Goal: Complete application form

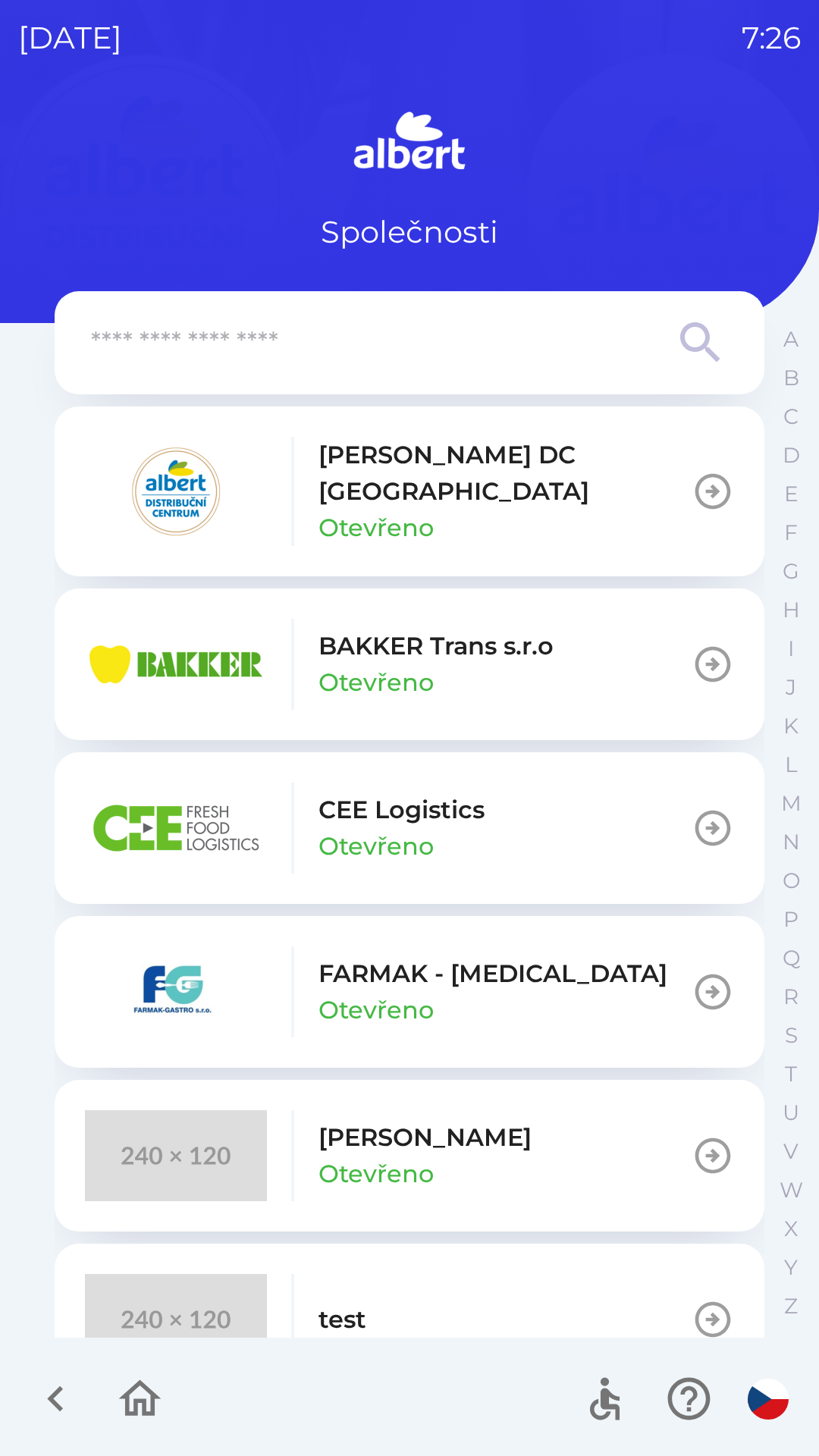
click at [337, 510] on p "Otevřeno" at bounding box center [376, 527] width 115 height 36
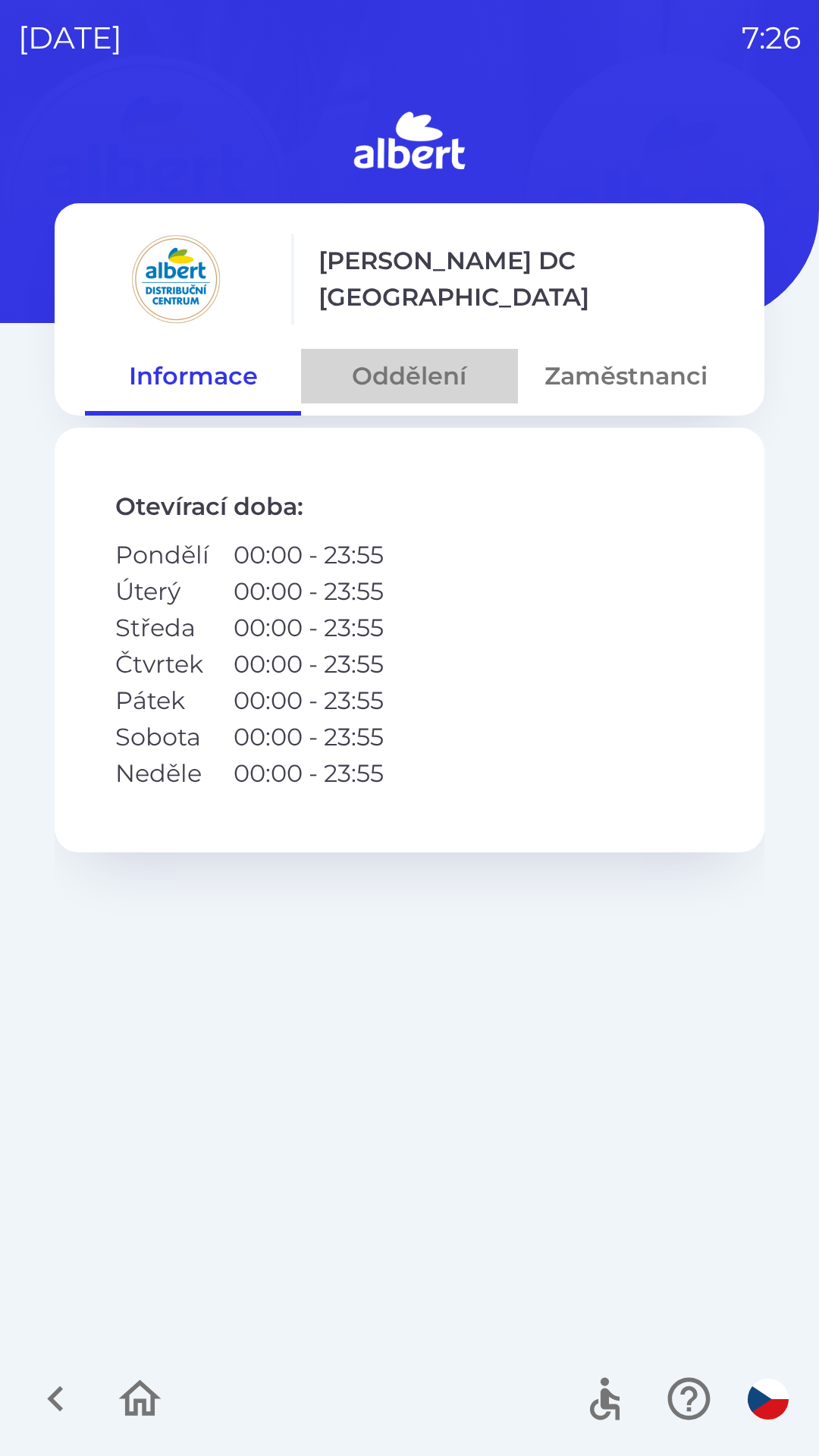
click at [415, 402] on button "Oddělení" at bounding box center [409, 376] width 217 height 55
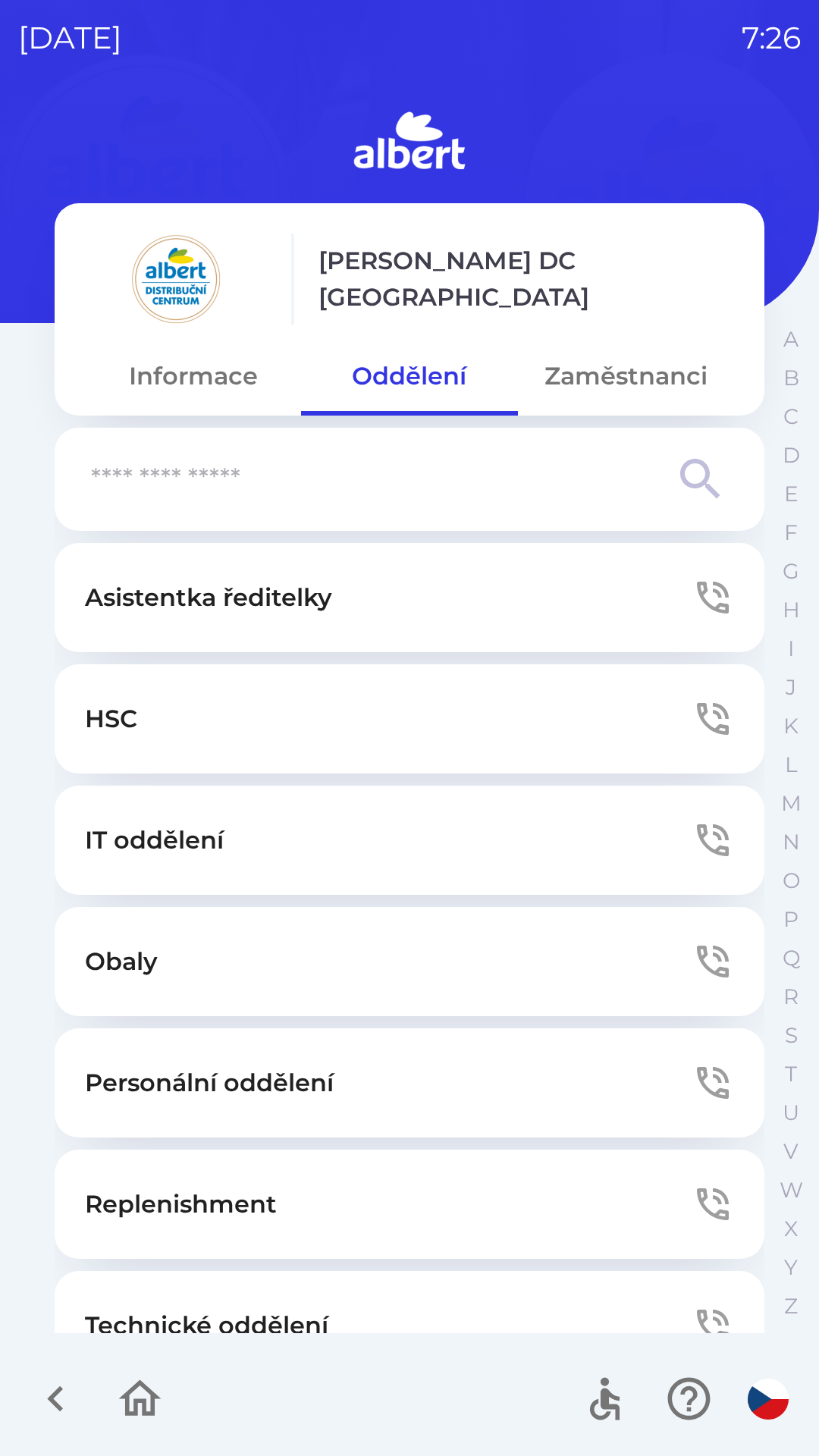
click at [308, 1314] on p "Technické oddělení" at bounding box center [206, 1325] width 244 height 36
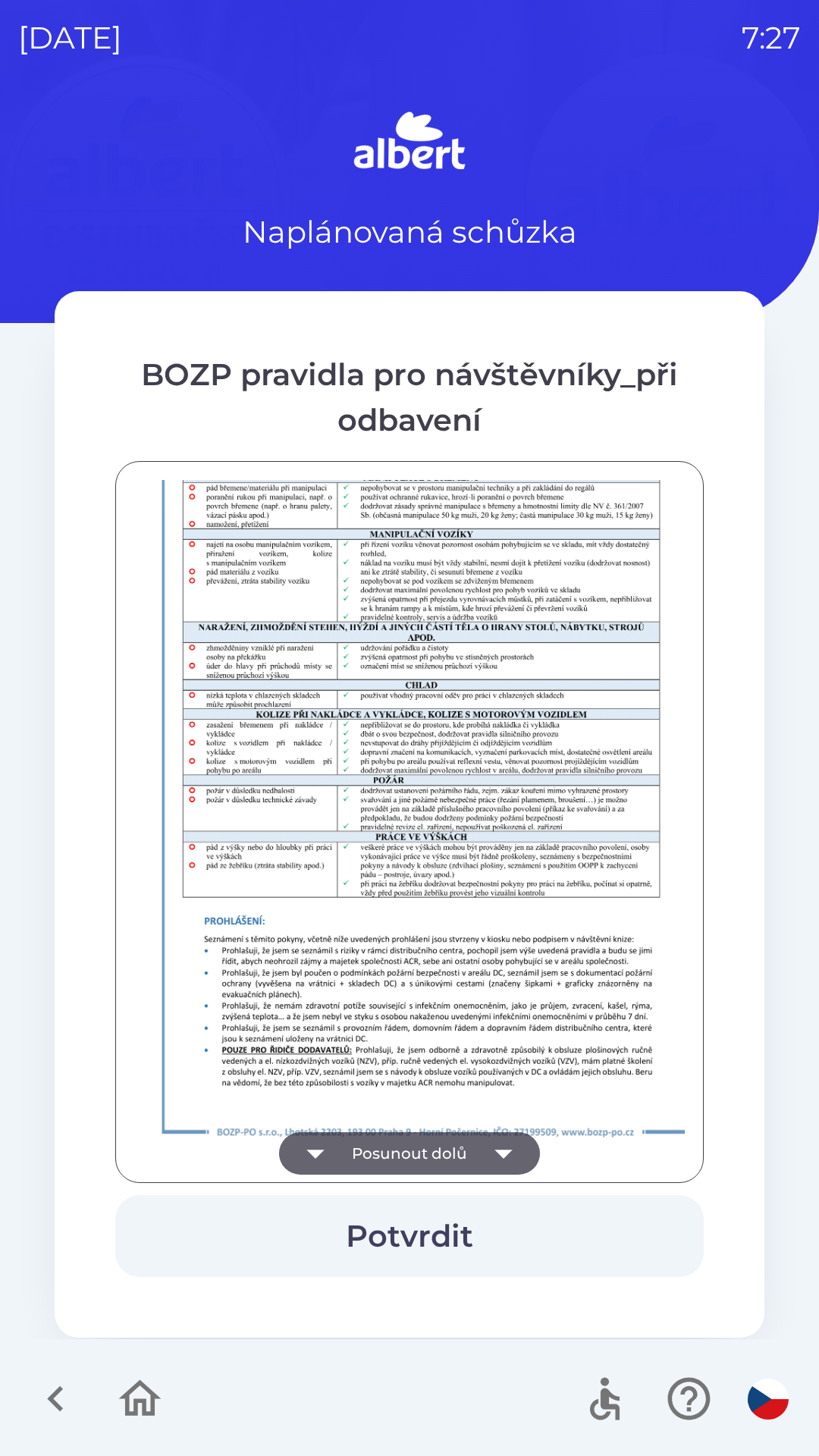
scroll to position [1065, 0]
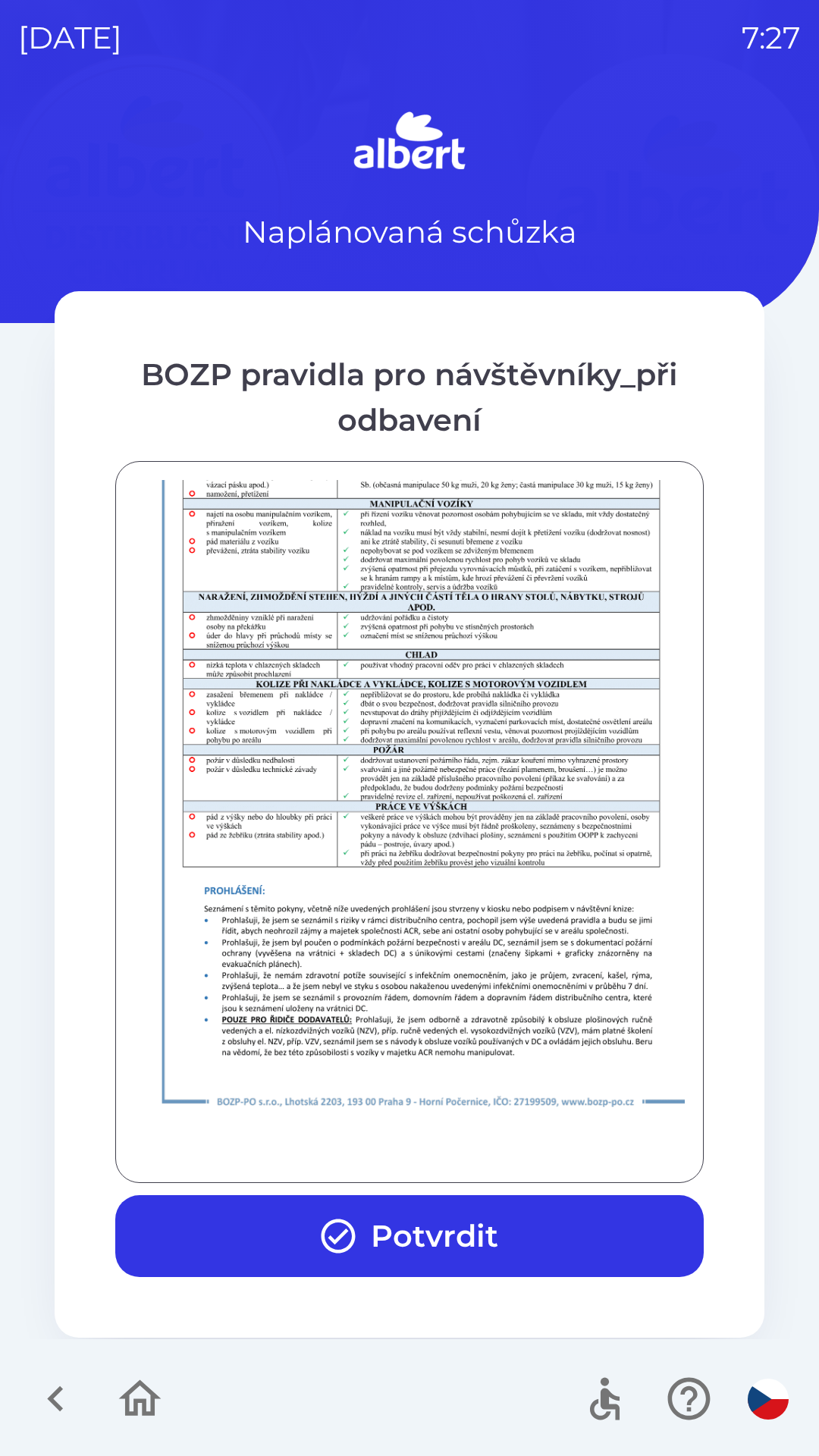
click at [332, 1255] on icon "button" at bounding box center [338, 1236] width 41 height 41
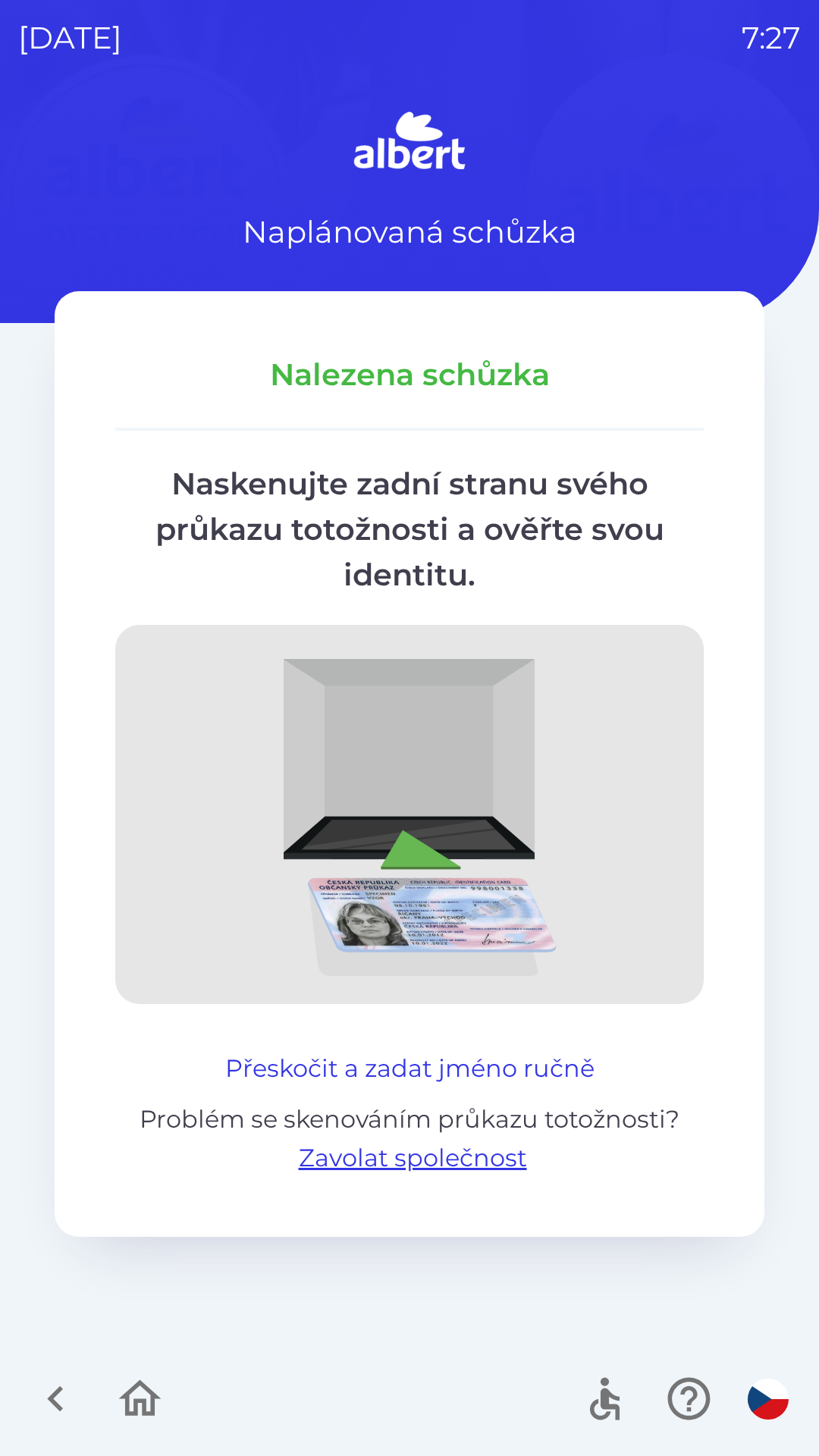
click at [301, 1063] on button "Přeskočit a zadat jméno ručně" at bounding box center [410, 1068] width 382 height 36
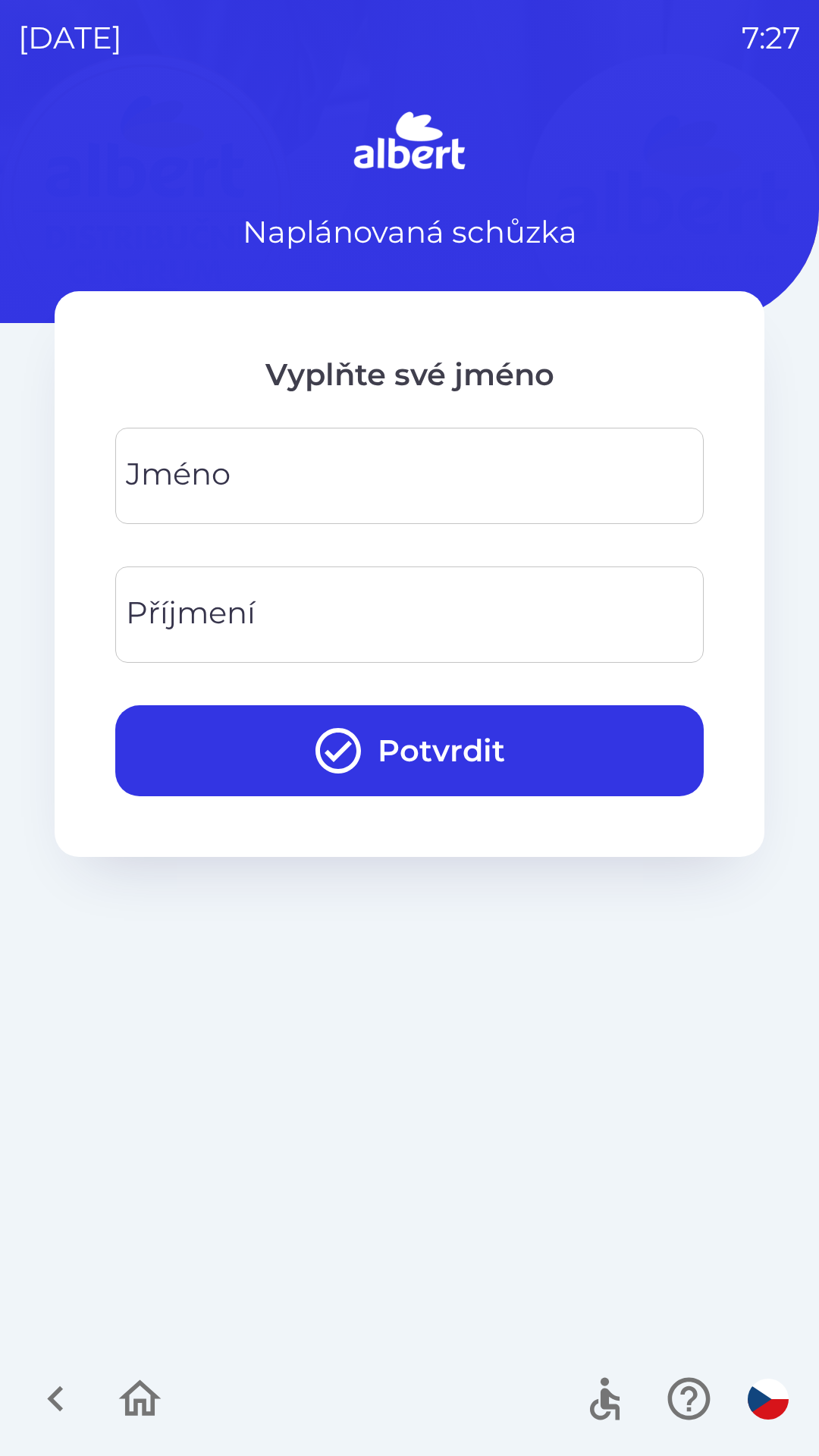
click at [163, 460] on div "[PERSON_NAME]" at bounding box center [410, 476] width 589 height 96
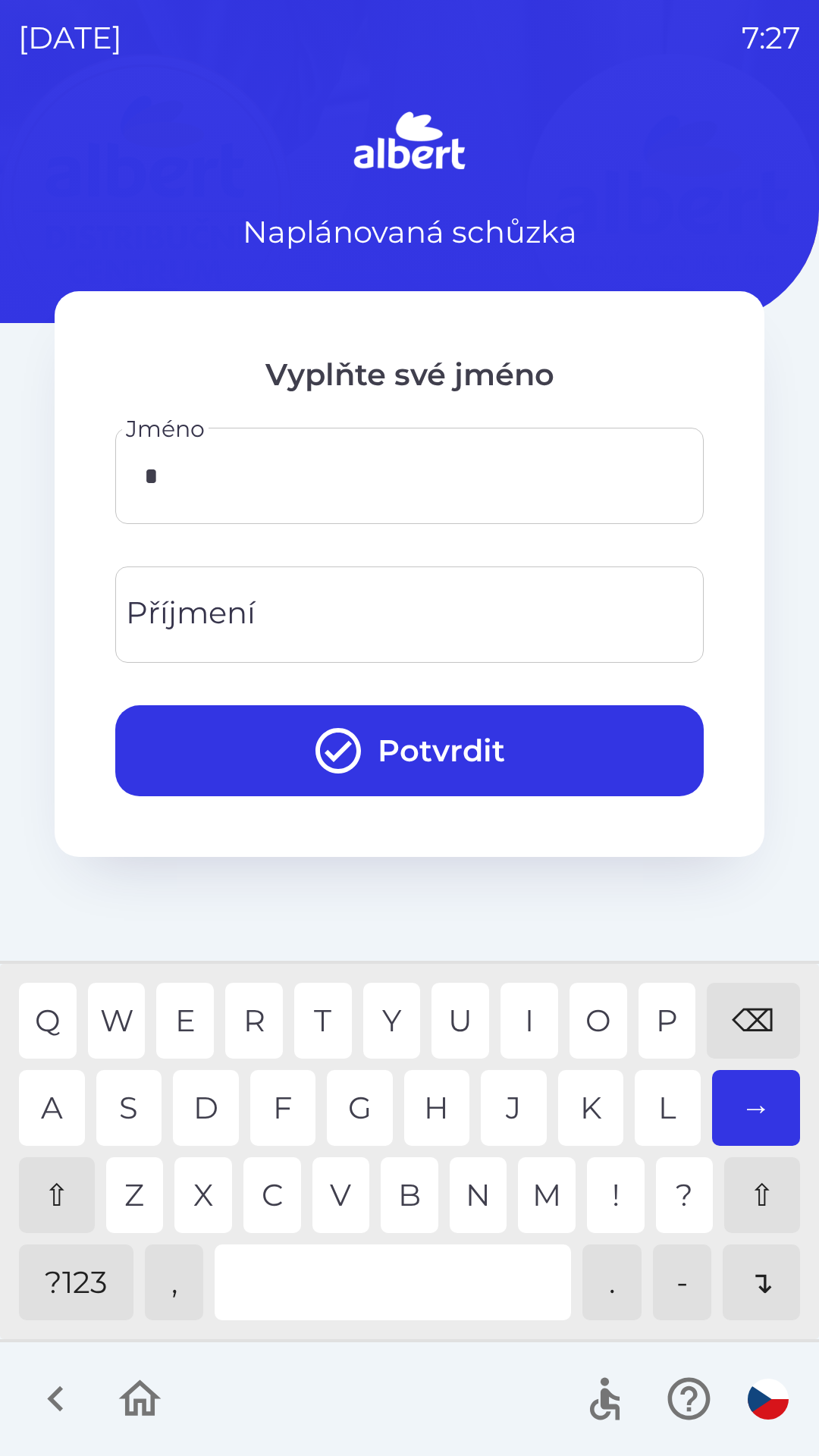
click at [339, 1191] on div "V" at bounding box center [341, 1196] width 57 height 76
click at [211, 1098] on div "D" at bounding box center [206, 1108] width 66 height 76
click at [526, 1006] on div "I" at bounding box center [529, 1021] width 57 height 76
type input "********"
click at [247, 1009] on div "R" at bounding box center [254, 1021] width 57 height 76
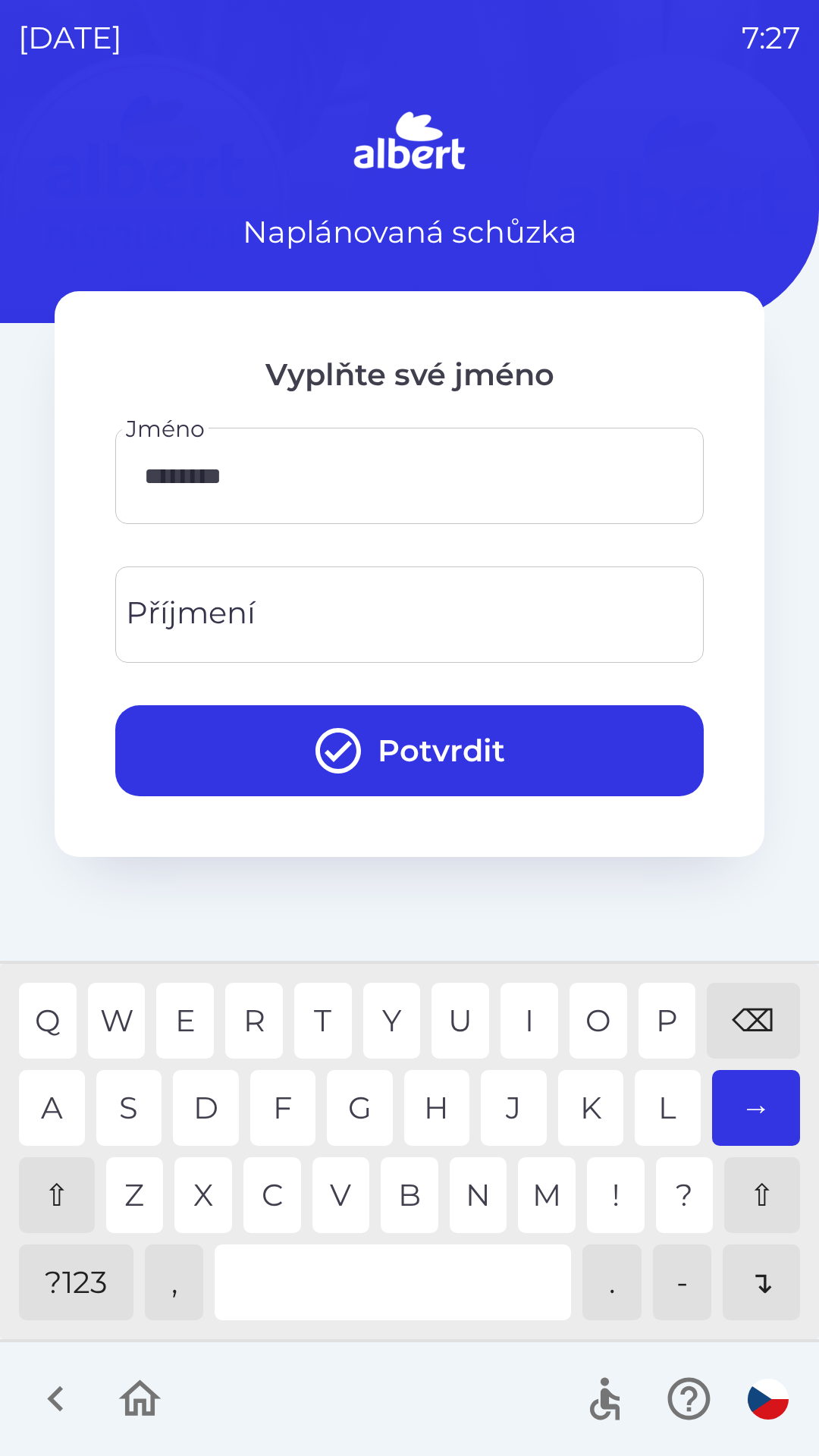
click at [308, 612] on input "Příjmení" at bounding box center [409, 614] width 552 height 60
click at [440, 1102] on div "H" at bounding box center [437, 1108] width 66 height 76
click at [476, 1189] on div "N" at bounding box center [479, 1196] width 57 height 76
click at [356, 1102] on div "G" at bounding box center [360, 1108] width 66 height 76
click at [458, 1004] on div "U" at bounding box center [460, 1021] width 57 height 76
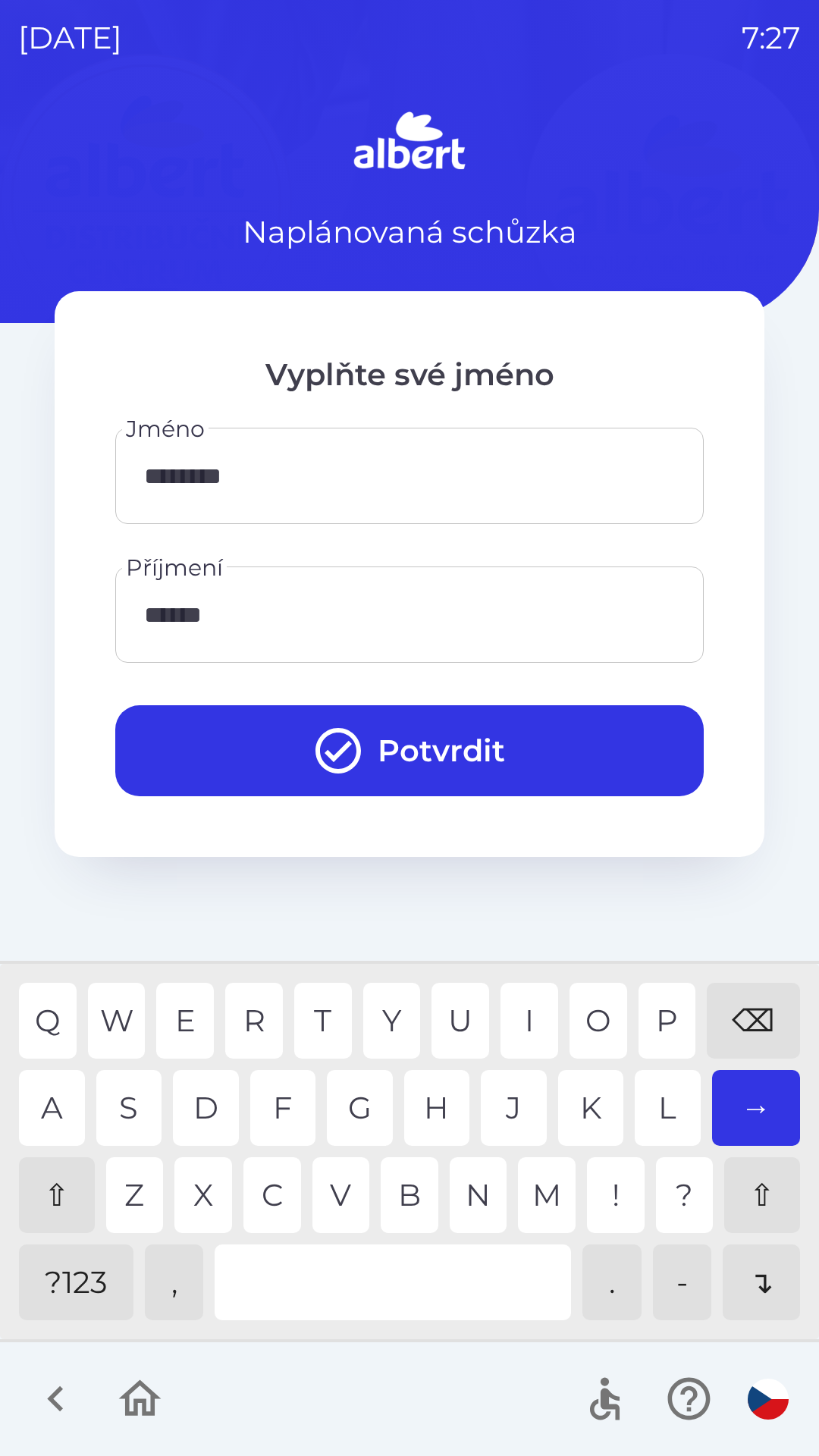
click at [249, 1018] on div "R" at bounding box center [254, 1021] width 57 height 76
type input "**********"
click at [596, 1016] on div "O" at bounding box center [598, 1021] width 57 height 76
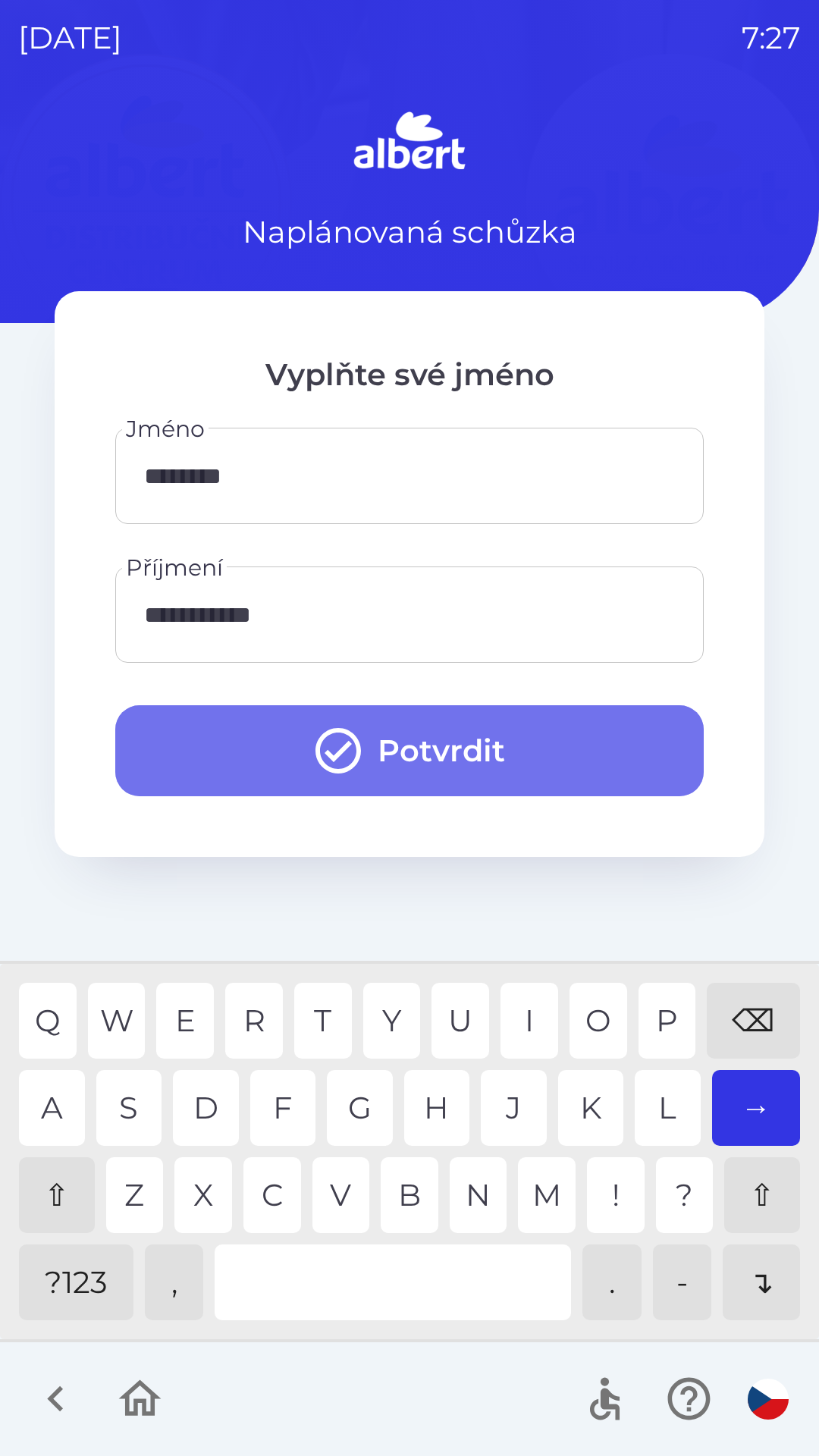
click at [447, 727] on button "Potvrdit" at bounding box center [410, 751] width 589 height 91
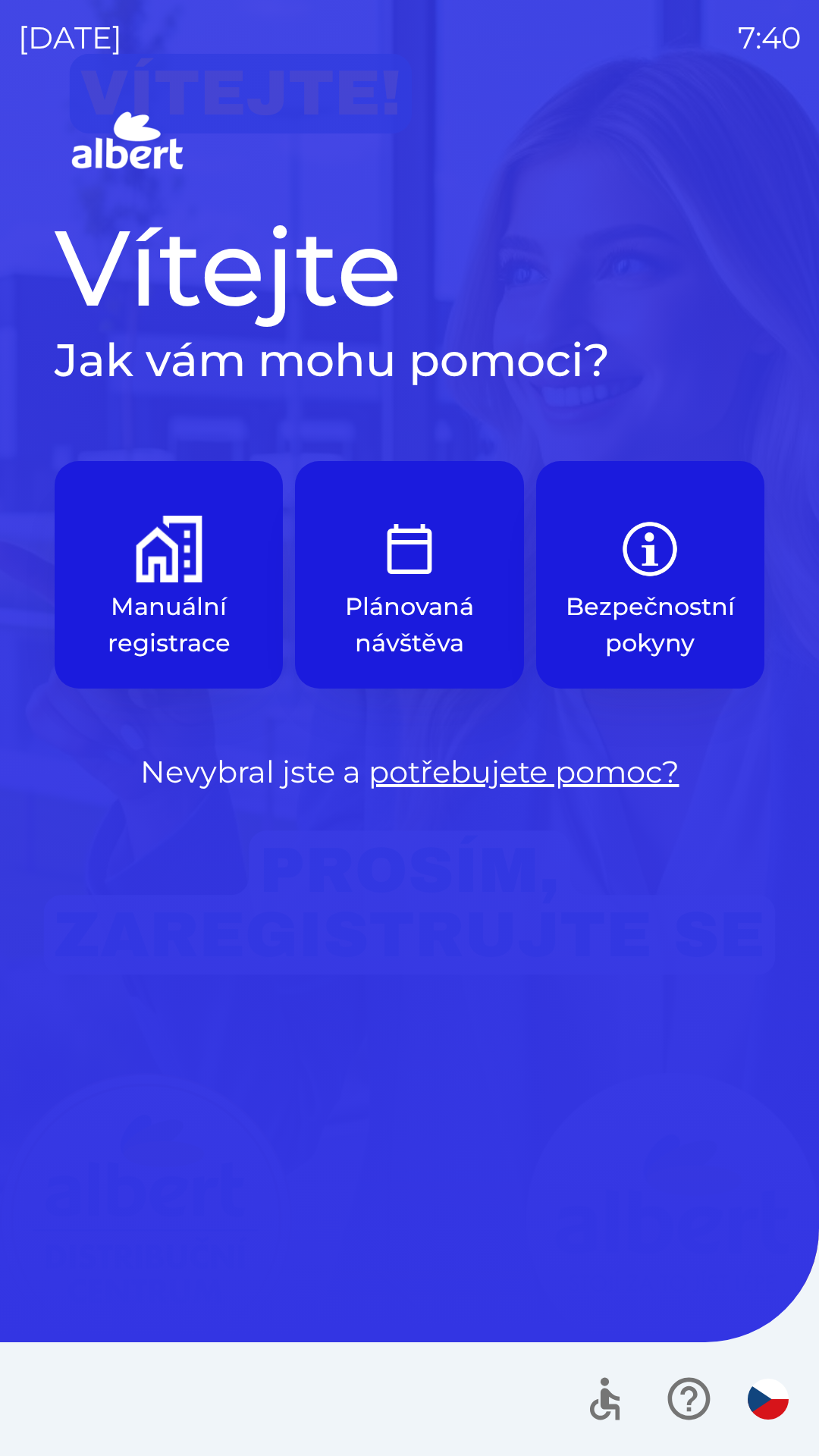
click at [148, 632] on p "Manuální registrace" at bounding box center [169, 625] width 156 height 72
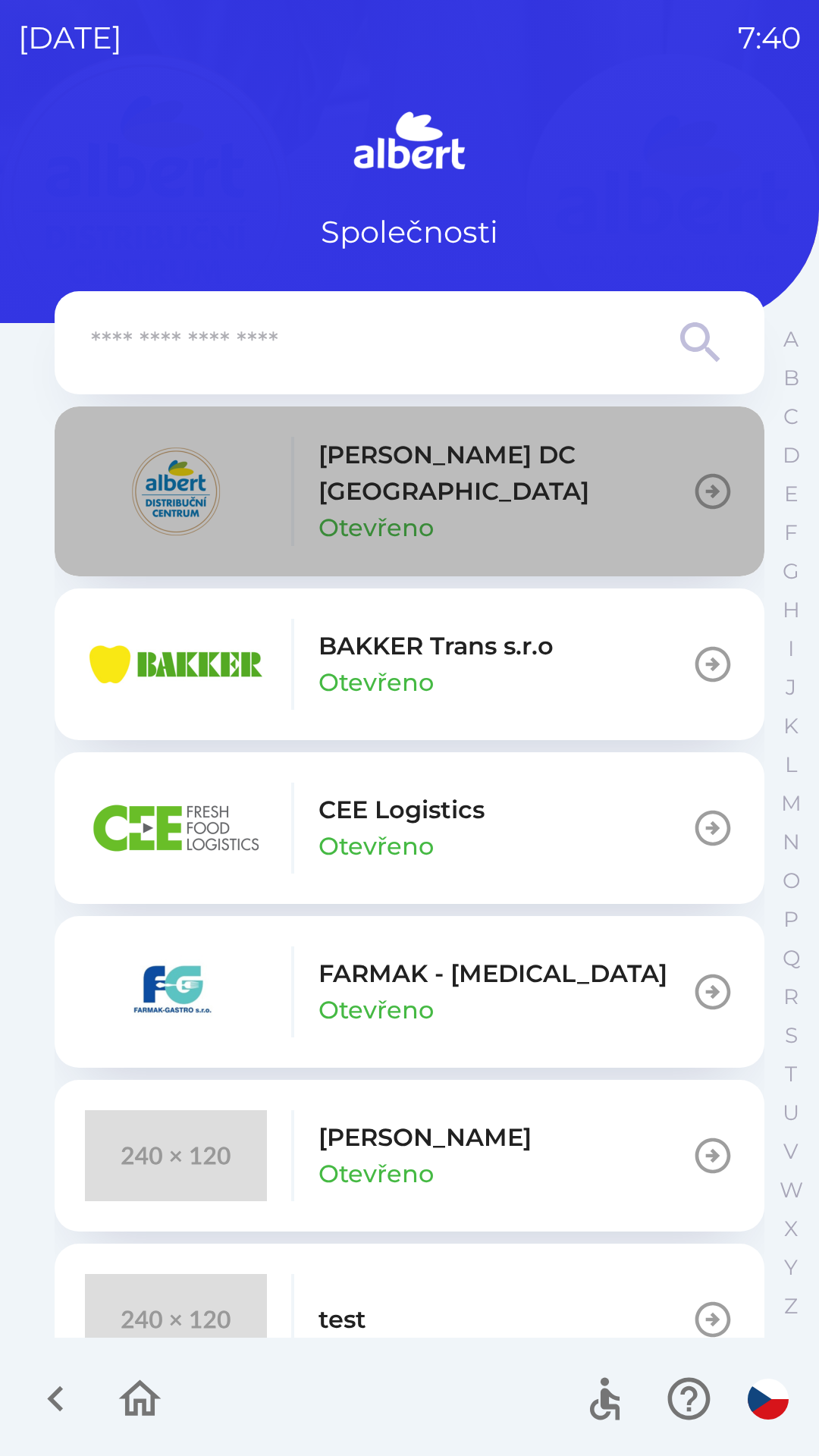
click at [524, 460] on p "[PERSON_NAME] DC [GEOGRAPHIC_DATA]" at bounding box center [505, 474] width 373 height 72
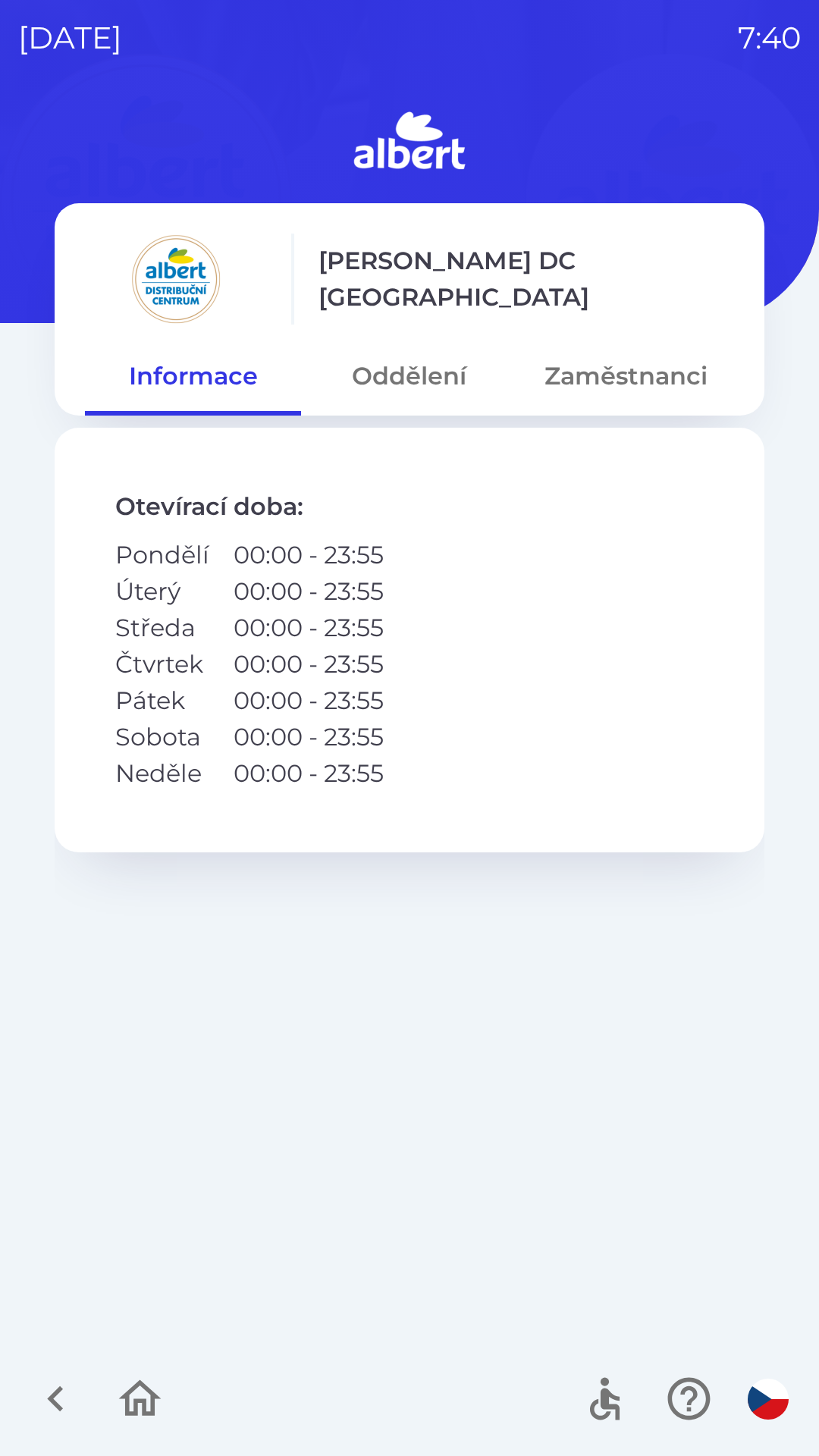
click at [602, 358] on button "Zaměstnanci" at bounding box center [626, 376] width 217 height 55
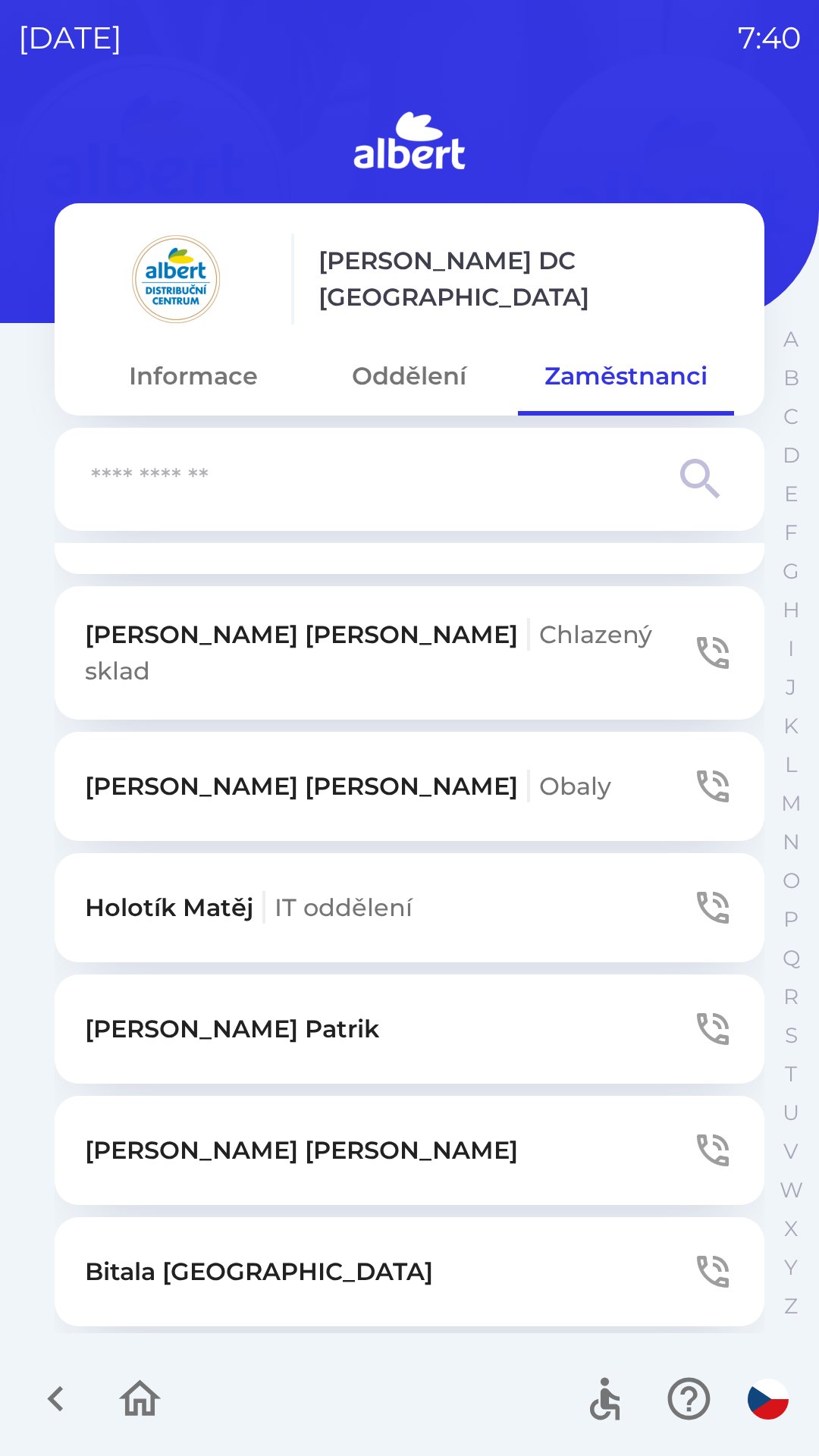
scroll to position [1983, 0]
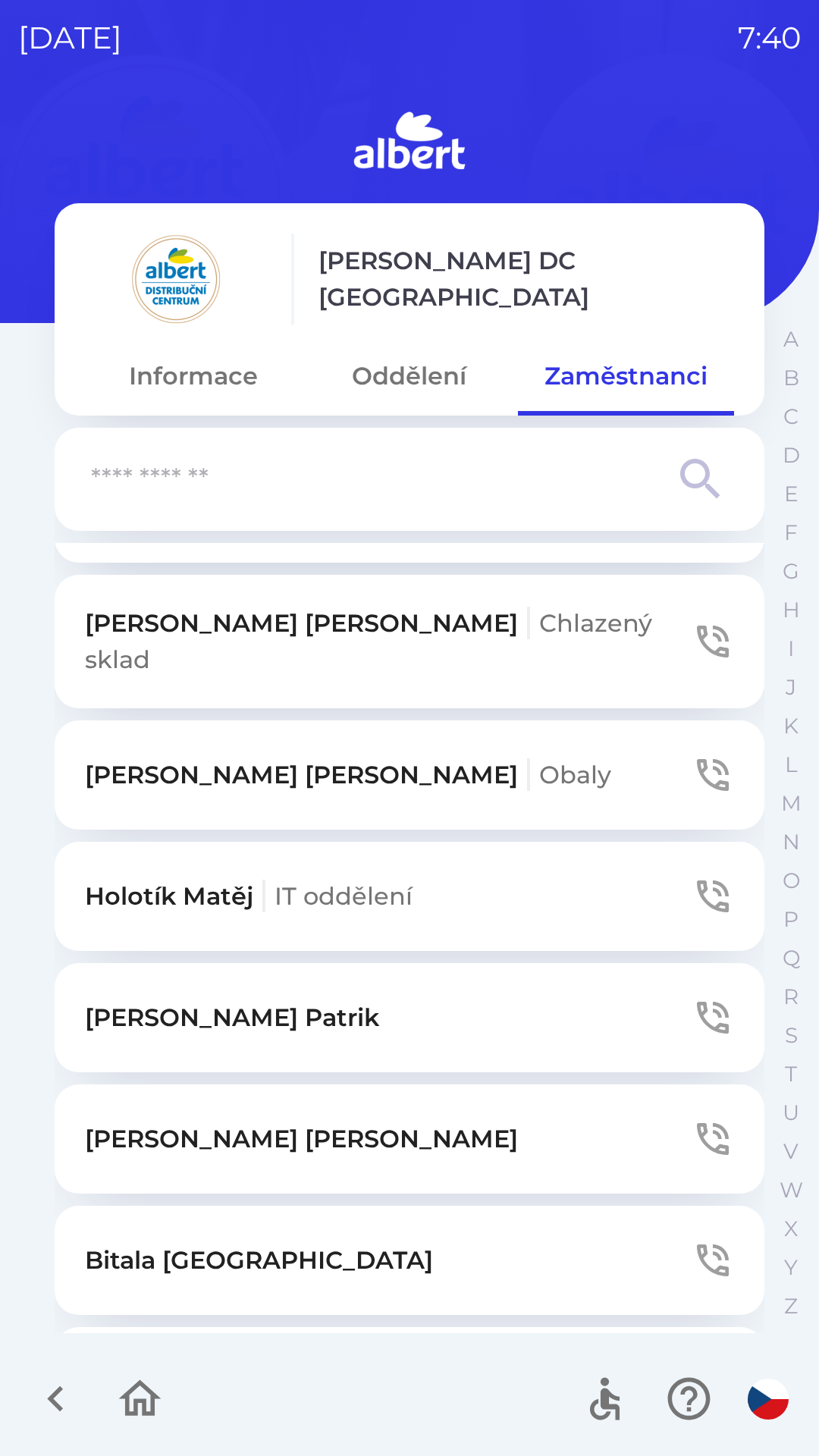
click at [134, 1405] on icon "button" at bounding box center [140, 1398] width 42 height 36
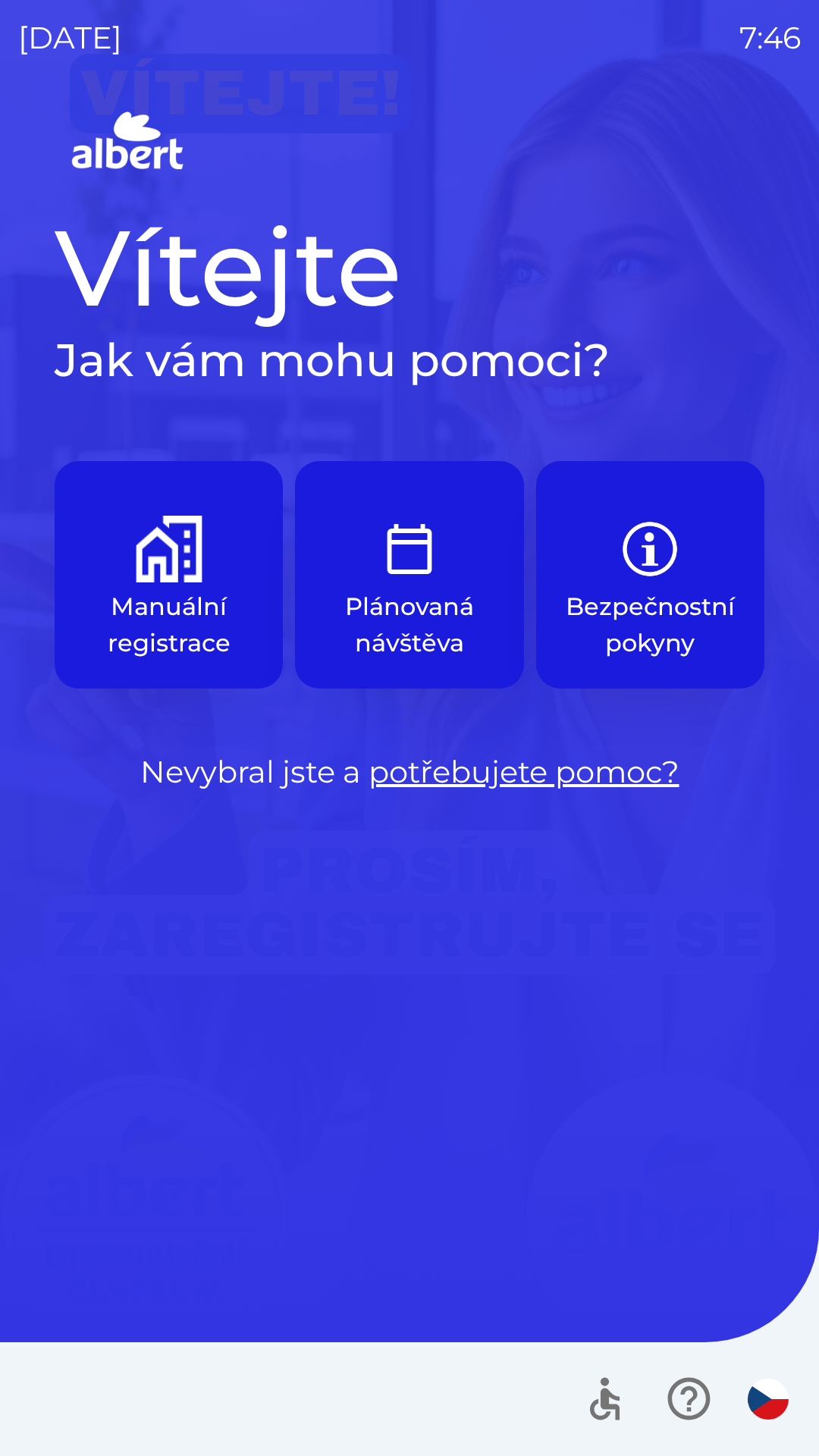
click at [415, 592] on p "Plánovaná návštěva" at bounding box center [409, 625] width 156 height 72
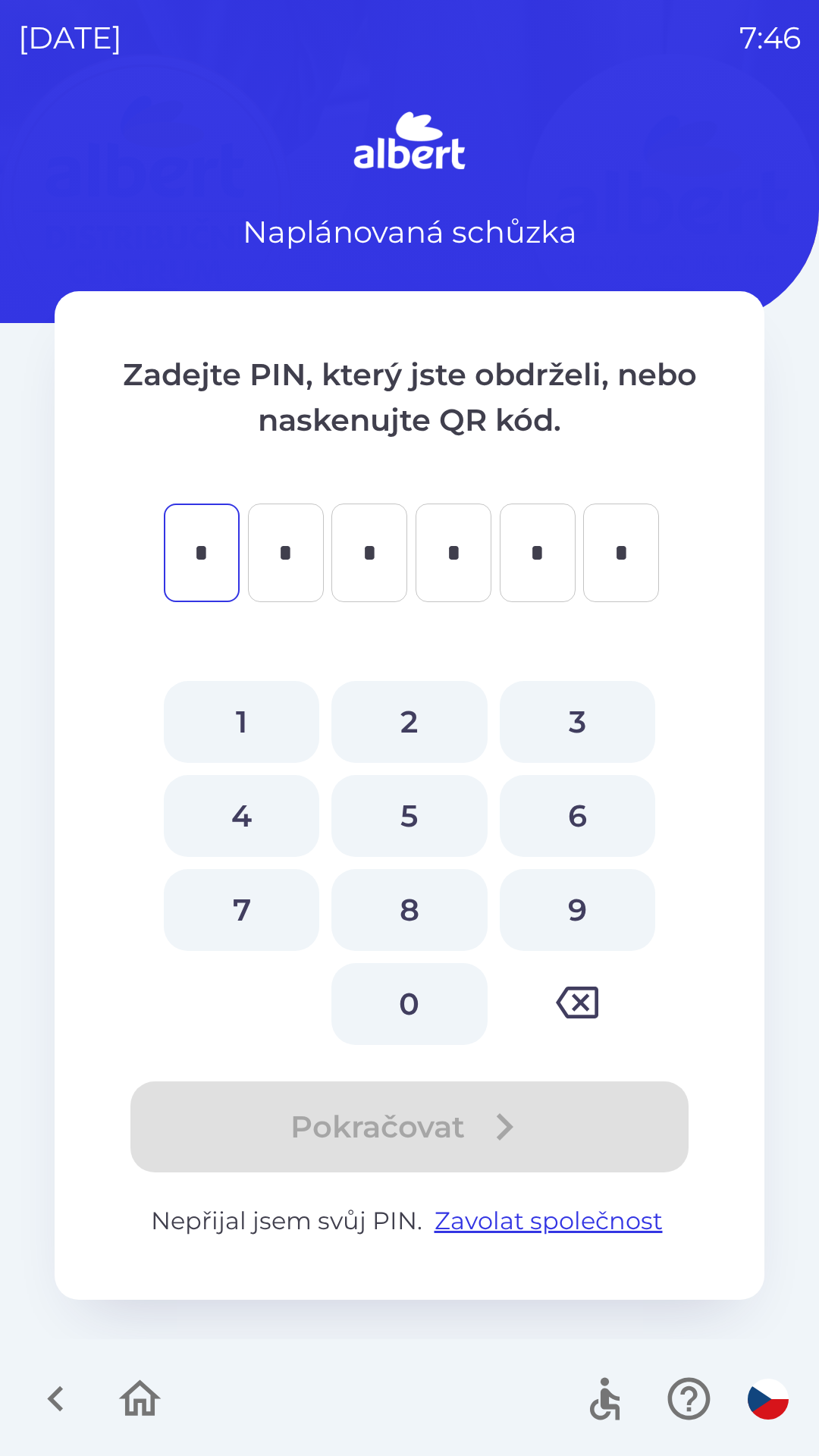
click at [417, 825] on button "5" at bounding box center [409, 816] width 156 height 82
type input "*"
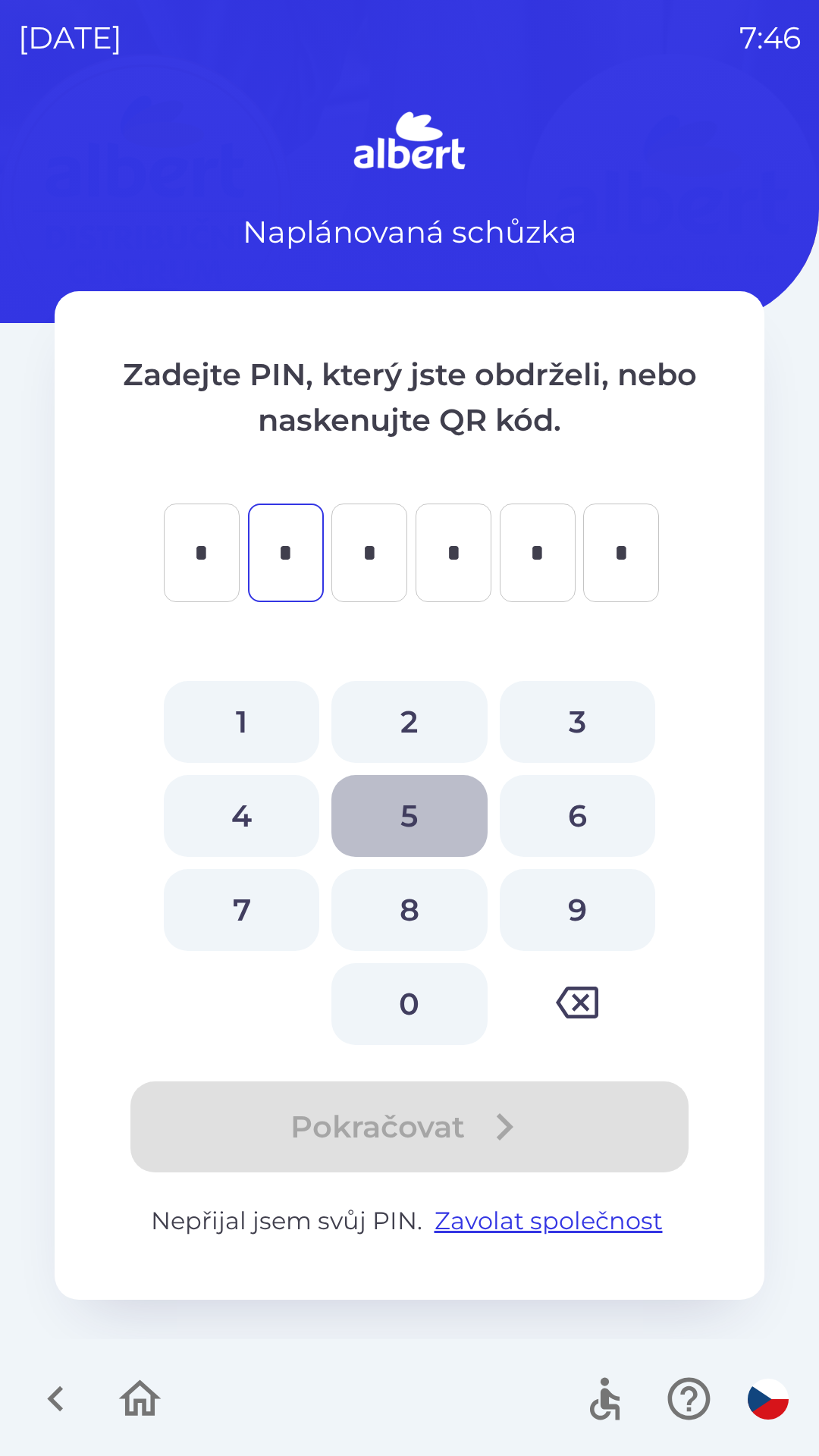
click at [420, 809] on button "5" at bounding box center [409, 816] width 156 height 82
type input "*"
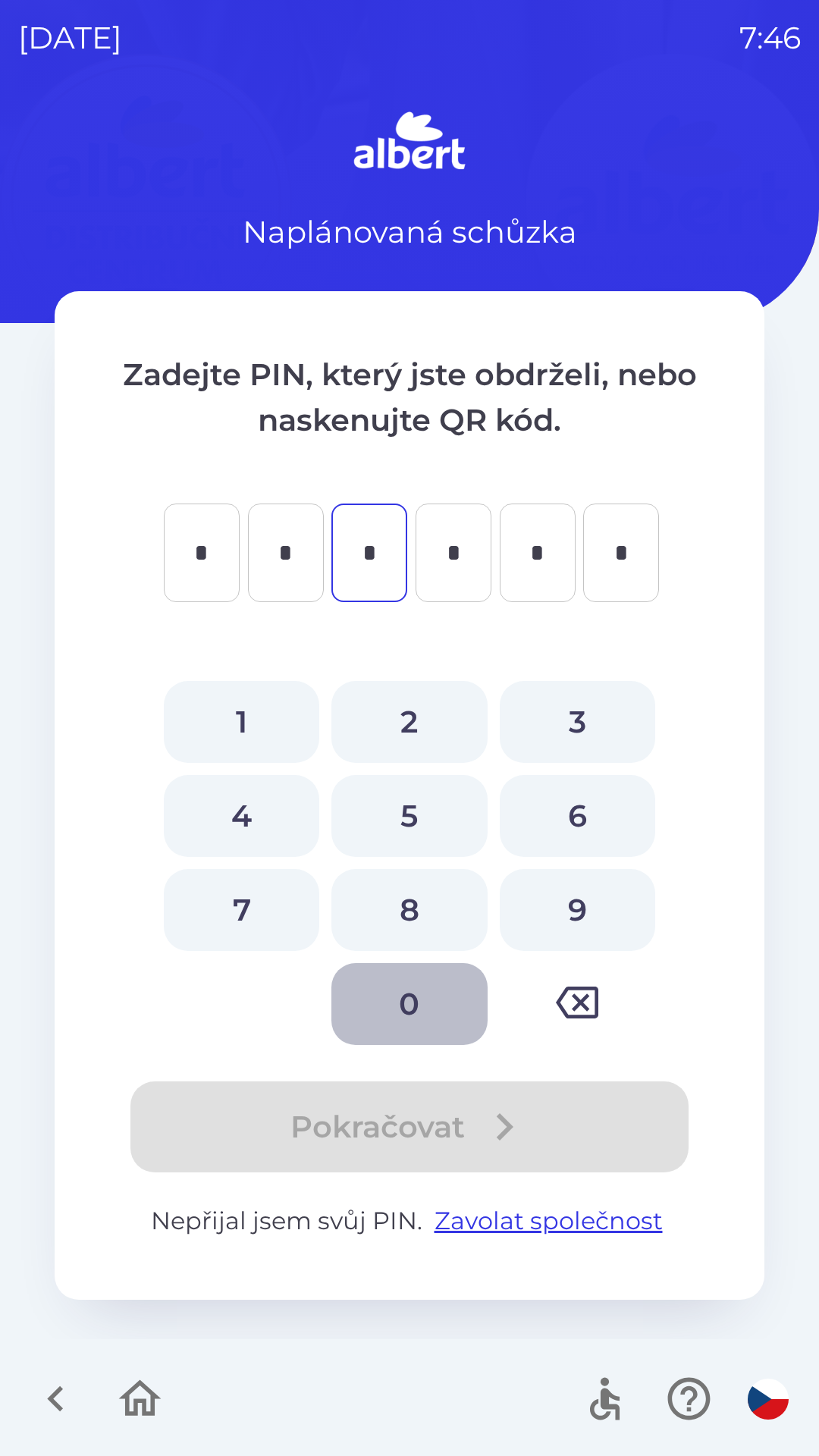
click at [415, 1015] on button "0" at bounding box center [409, 1004] width 156 height 82
type input "*"
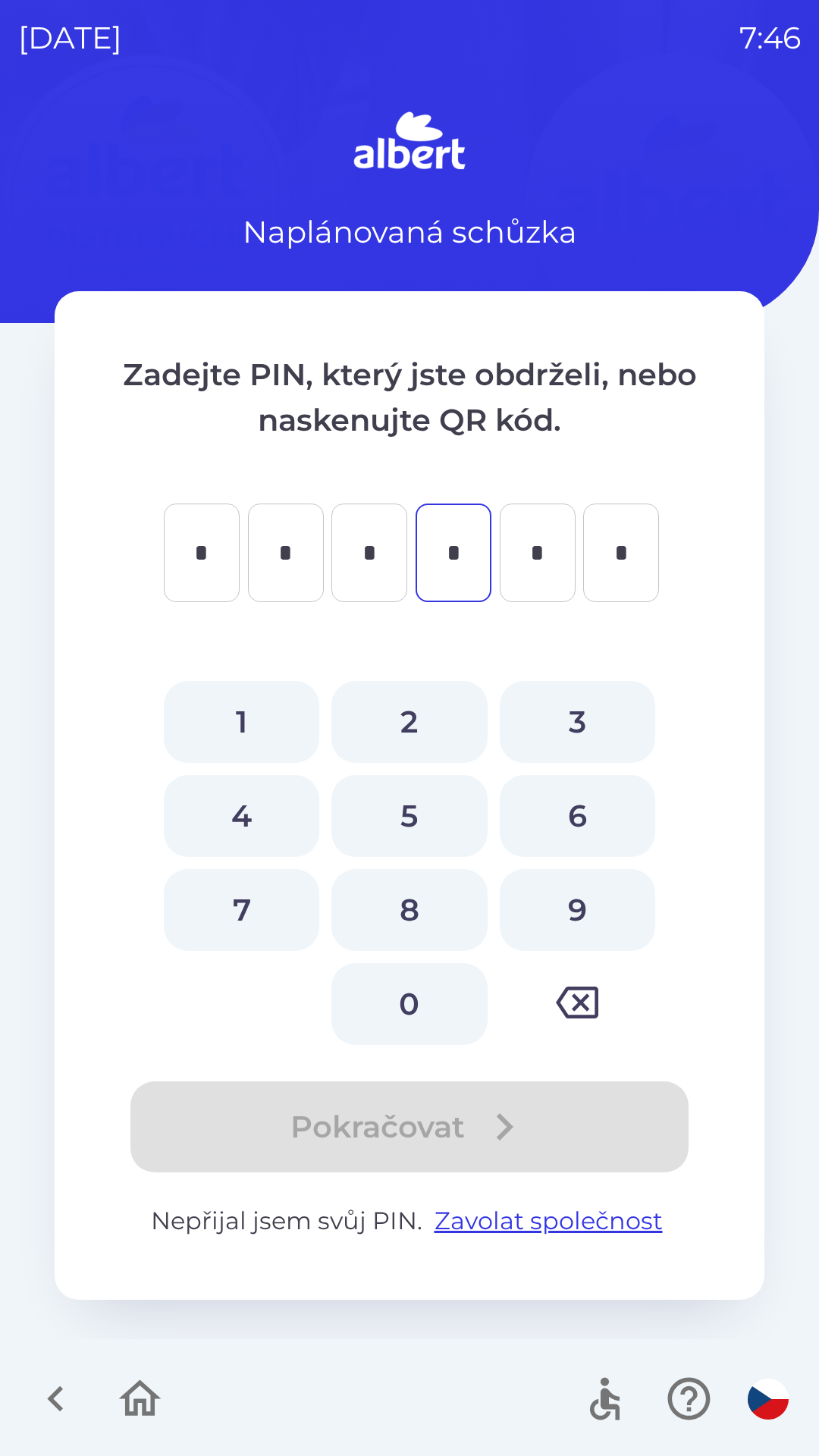
click at [570, 808] on button "6" at bounding box center [577, 816] width 156 height 82
type input "*"
click at [402, 995] on button "0" at bounding box center [409, 1004] width 156 height 82
type input "*"
click at [566, 898] on button "9" at bounding box center [577, 910] width 156 height 82
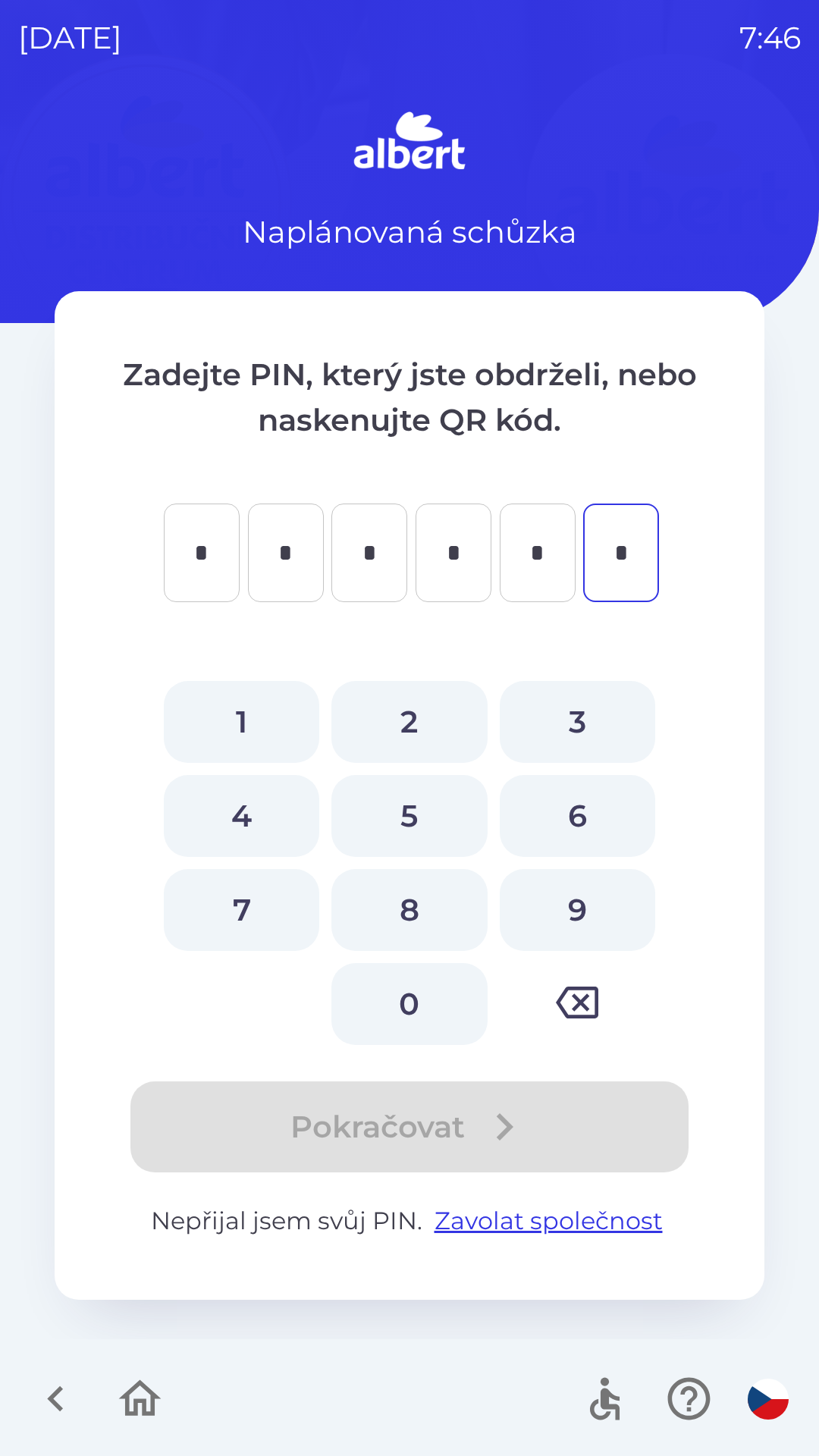
type input "*"
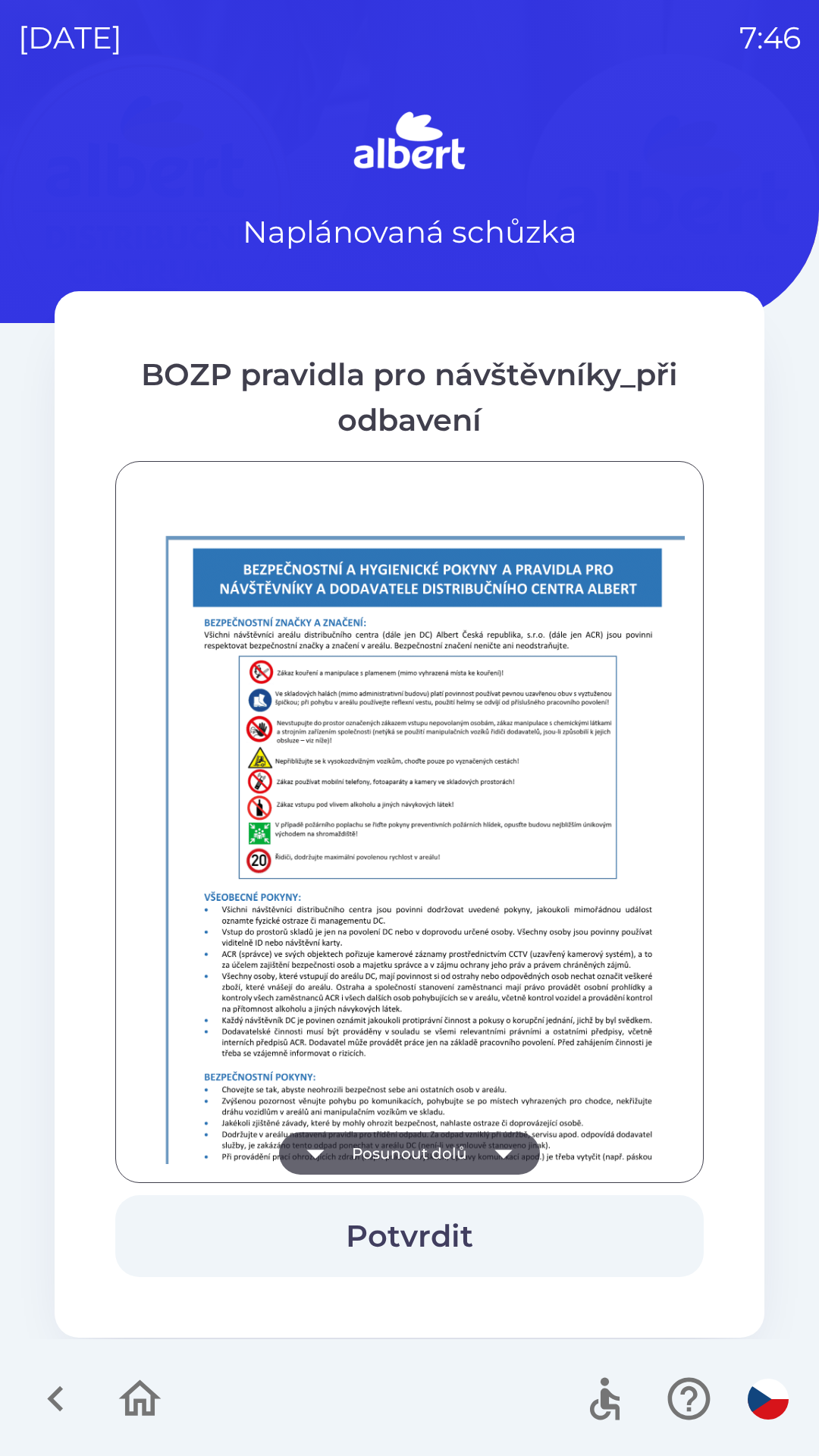
click at [473, 1159] on button "Posunout dolů" at bounding box center [410, 1154] width 261 height 42
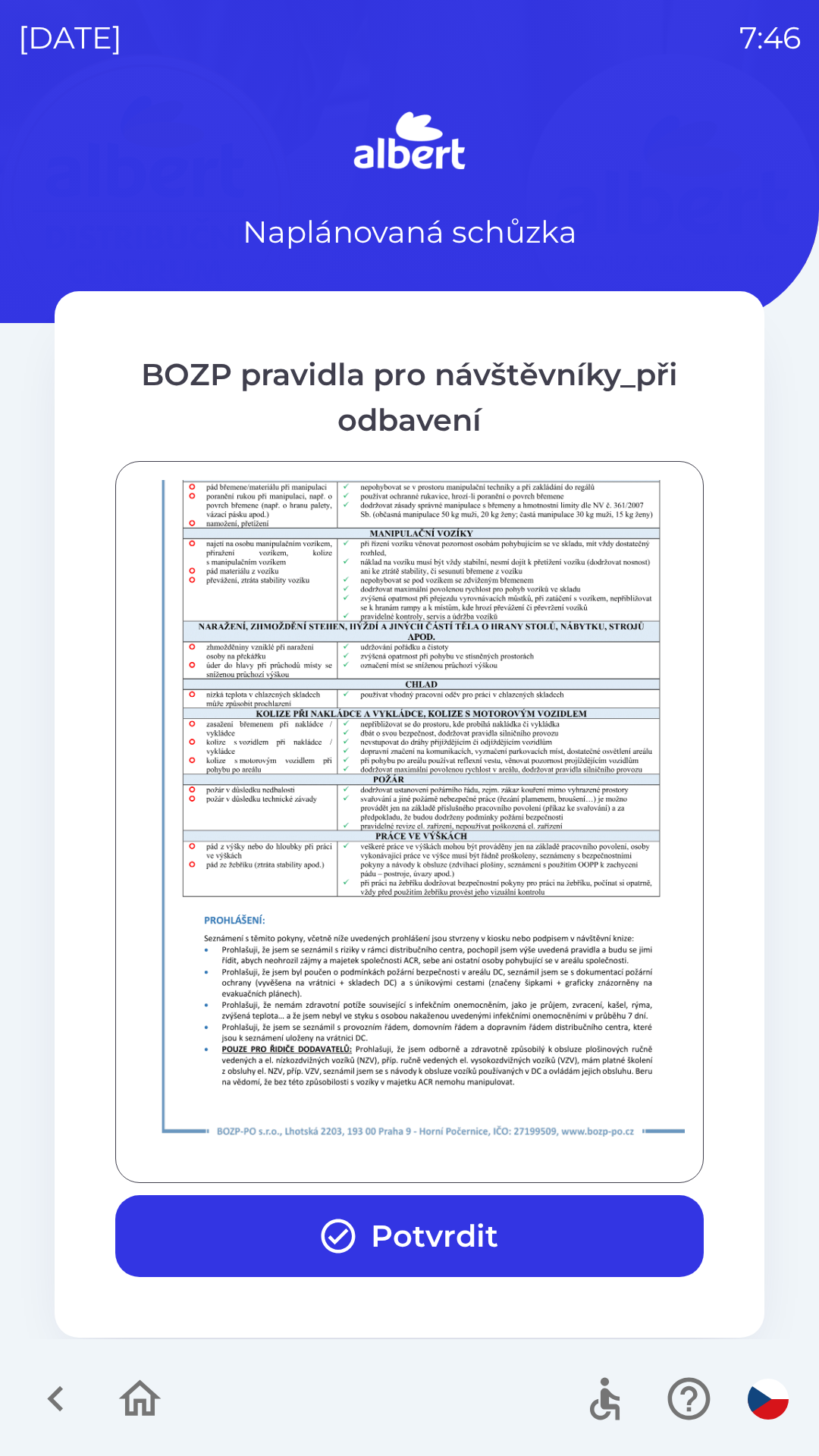
scroll to position [1065, 0]
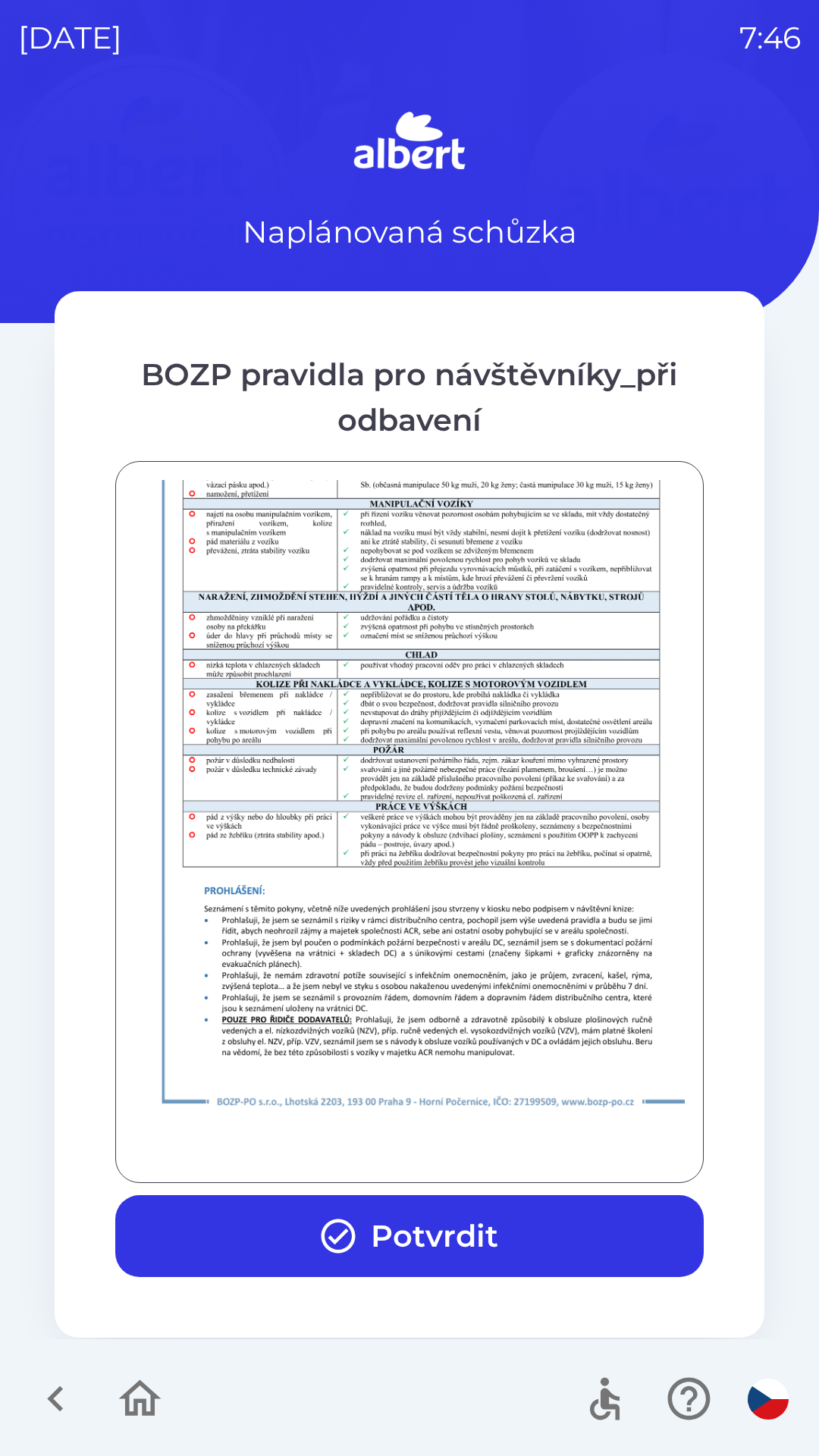
click at [501, 1241] on button "Potvrdit" at bounding box center [410, 1236] width 589 height 82
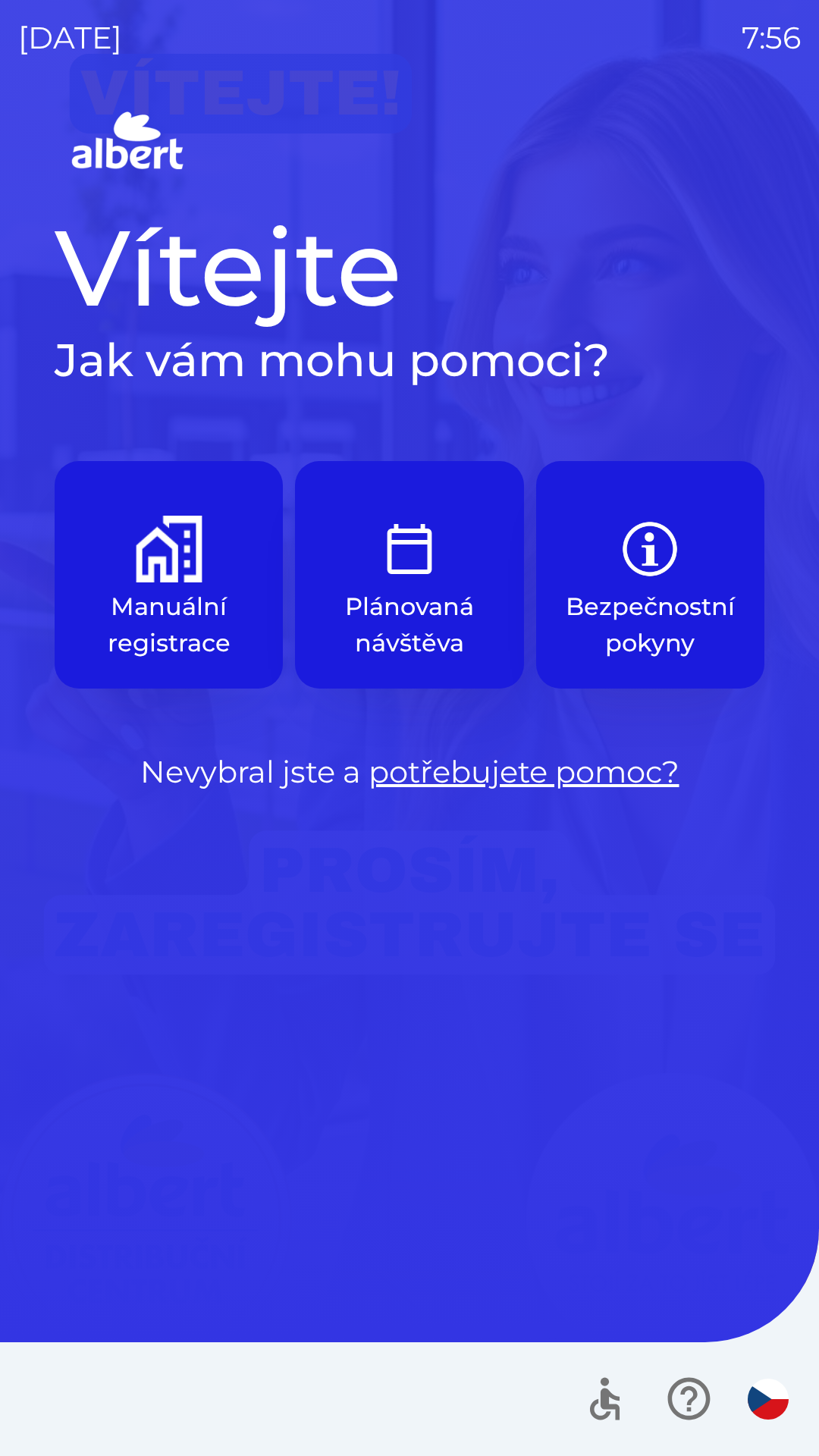
click at [378, 572] on img "button" at bounding box center [409, 549] width 67 height 67
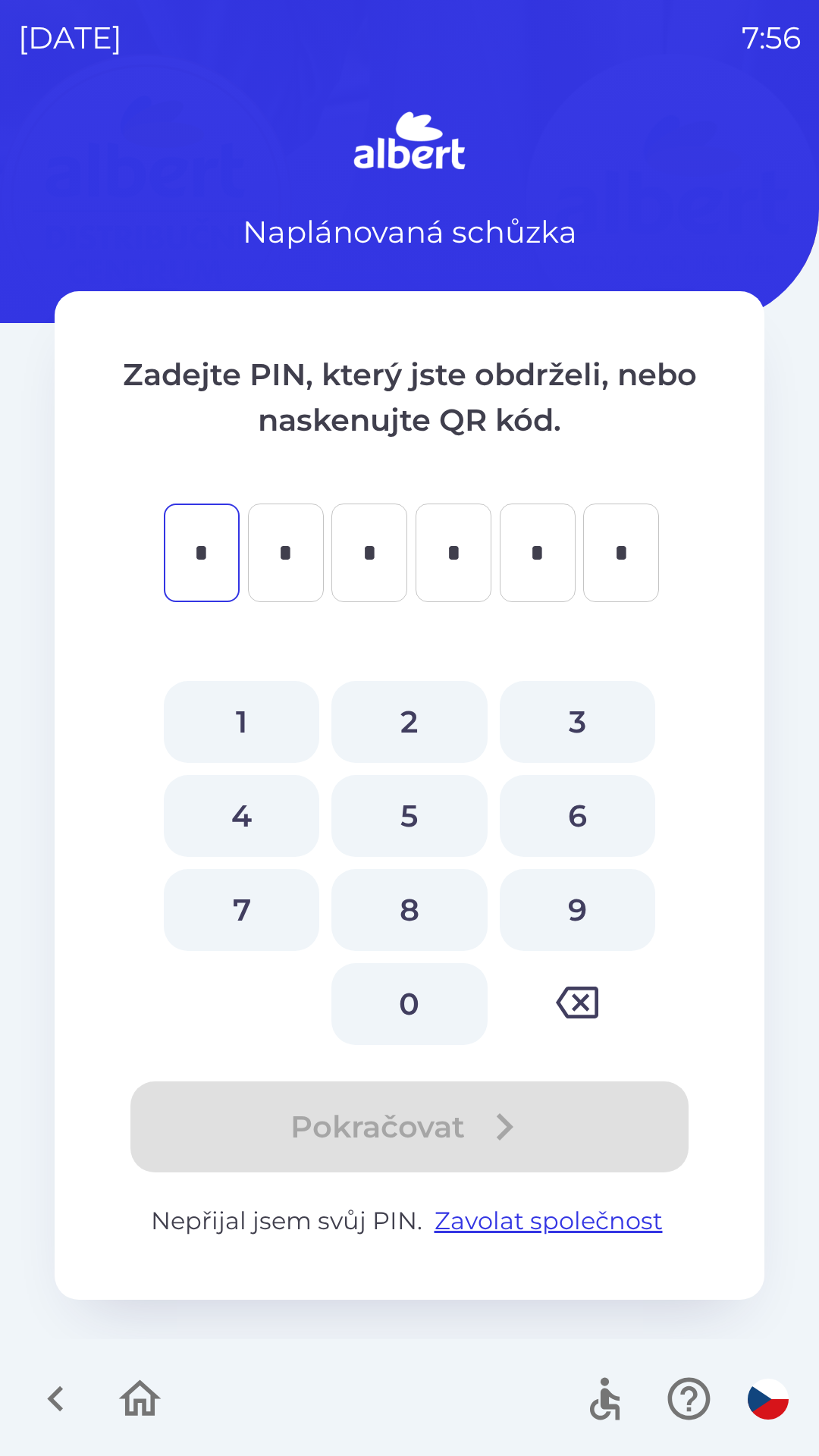
click at [407, 993] on button "0" at bounding box center [409, 1004] width 156 height 82
type input "*"
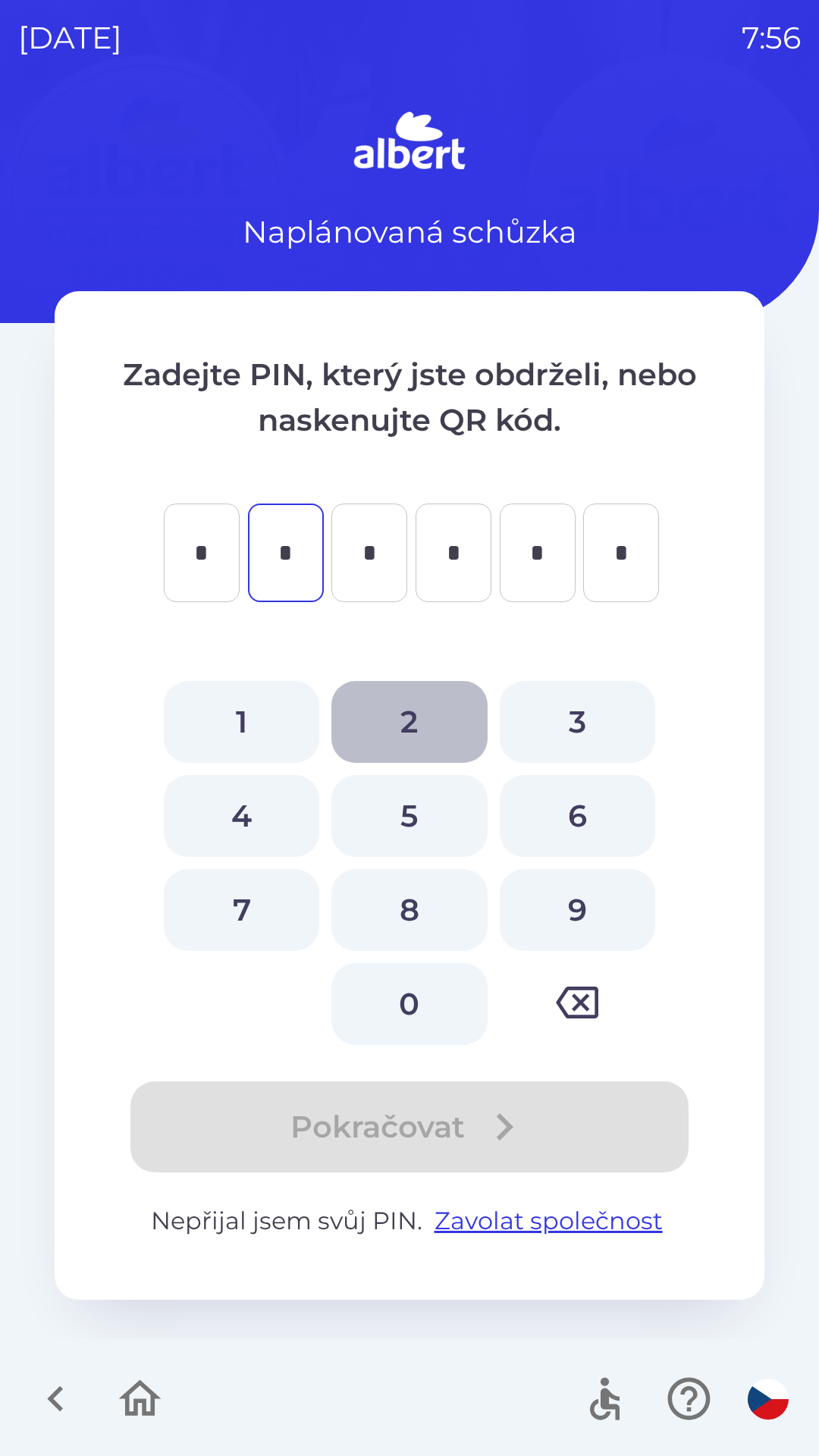
click at [400, 725] on button "2" at bounding box center [409, 721] width 156 height 82
type input "*"
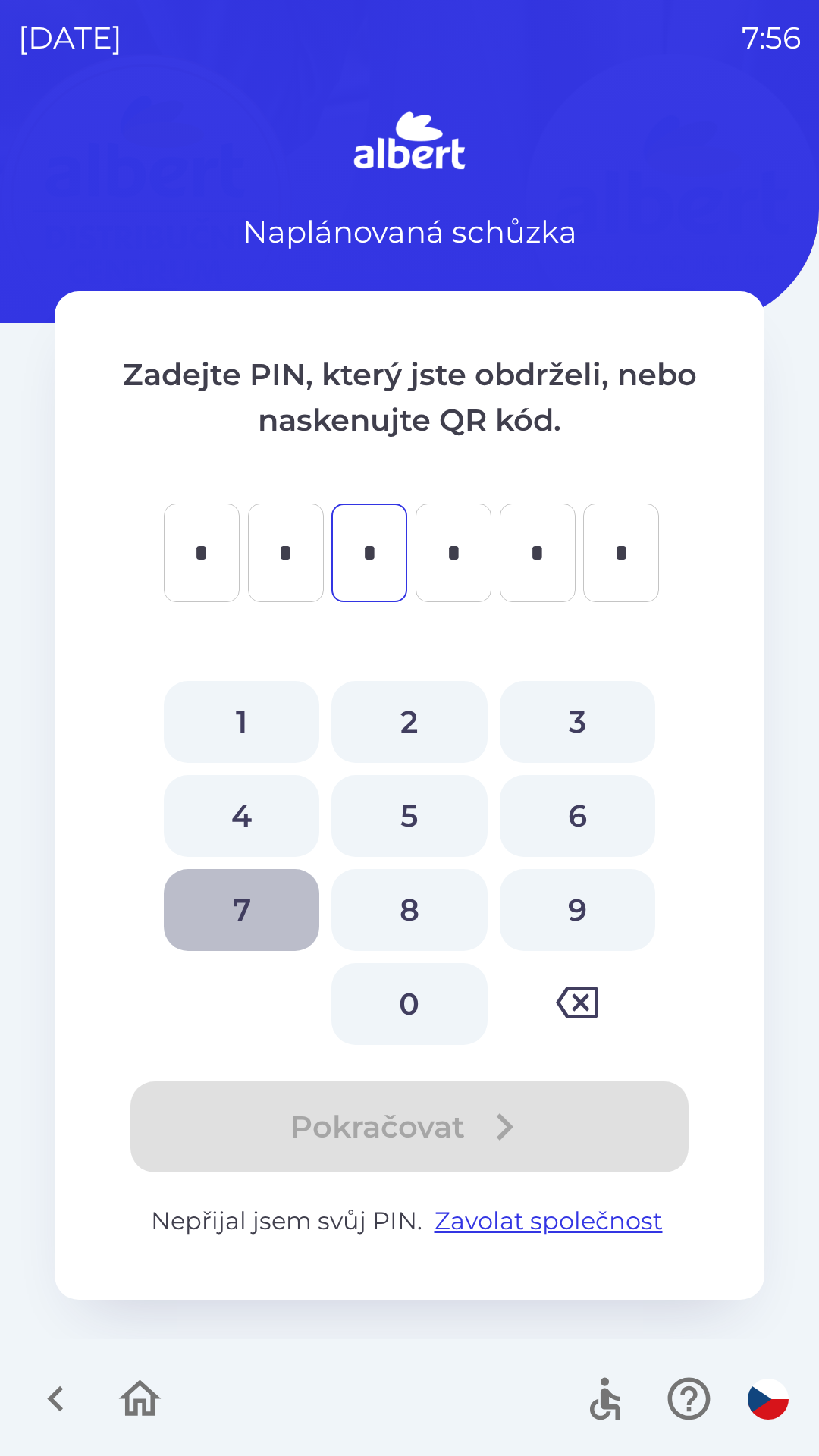
click at [247, 932] on button "7" at bounding box center [241, 910] width 156 height 82
type input "*"
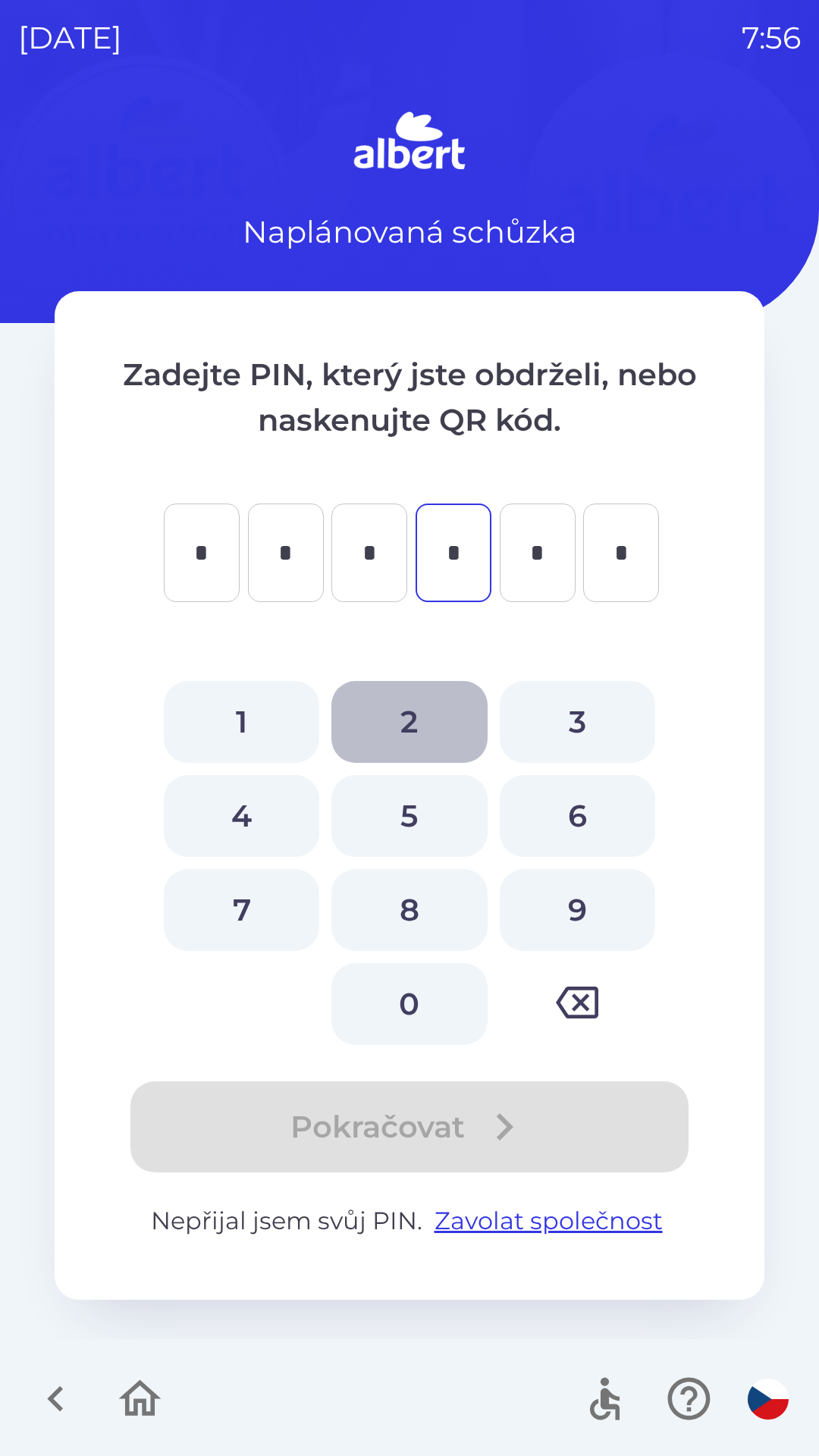
click at [404, 712] on button "2" at bounding box center [409, 721] width 156 height 82
type input "*"
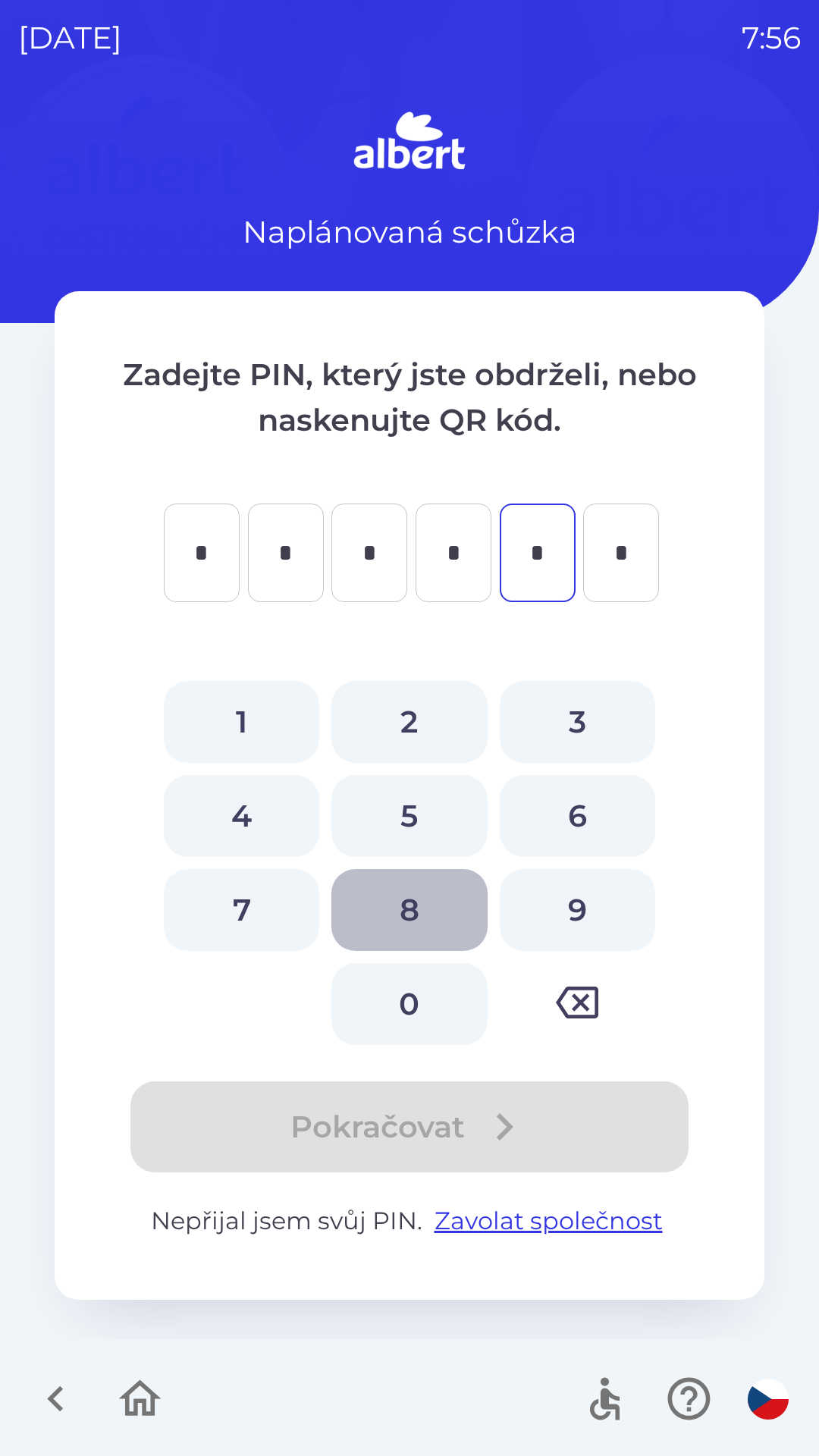
click at [417, 914] on button "8" at bounding box center [409, 910] width 156 height 82
type input "*"
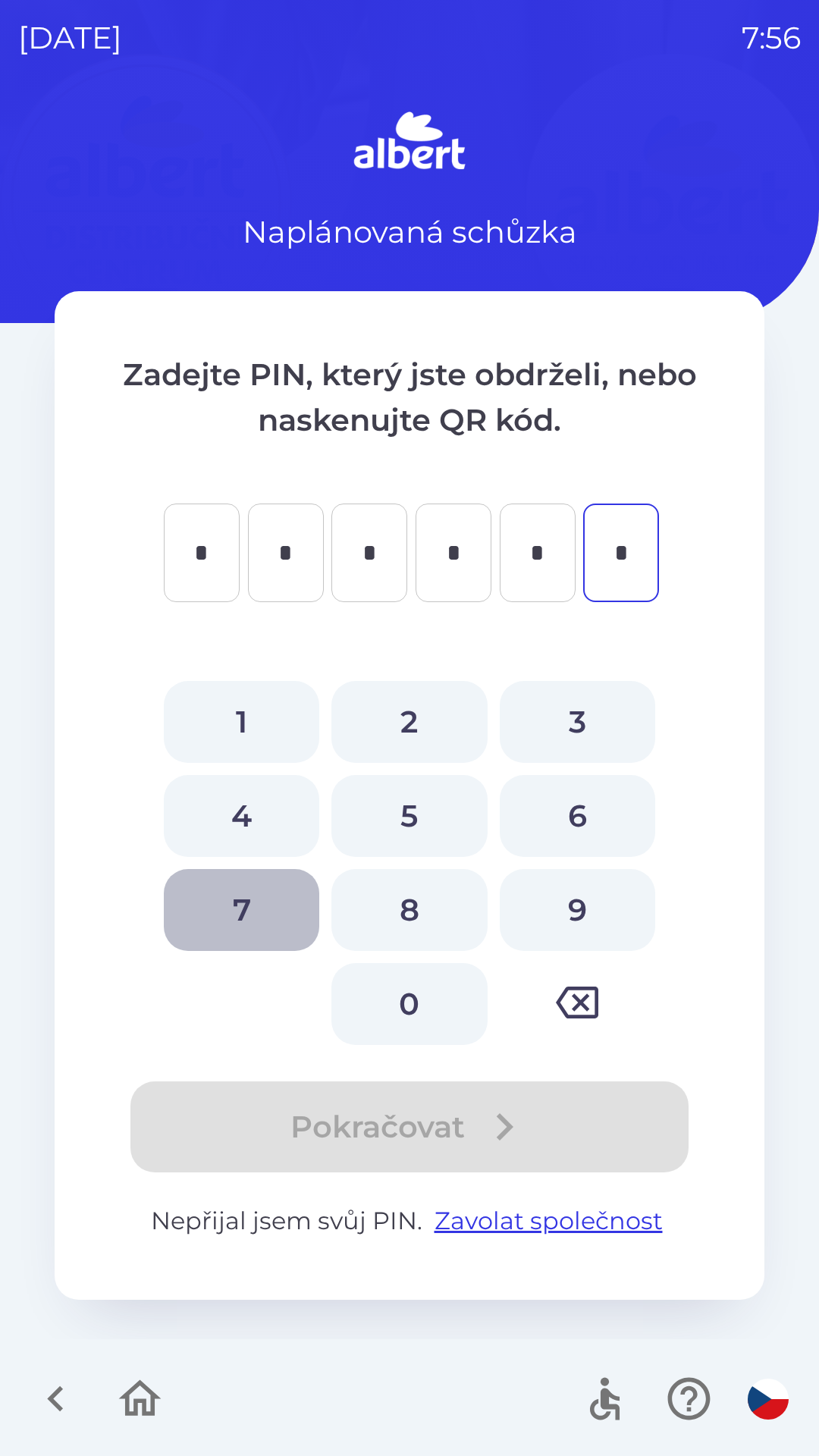
click at [222, 914] on button "7" at bounding box center [241, 910] width 156 height 82
type input "*"
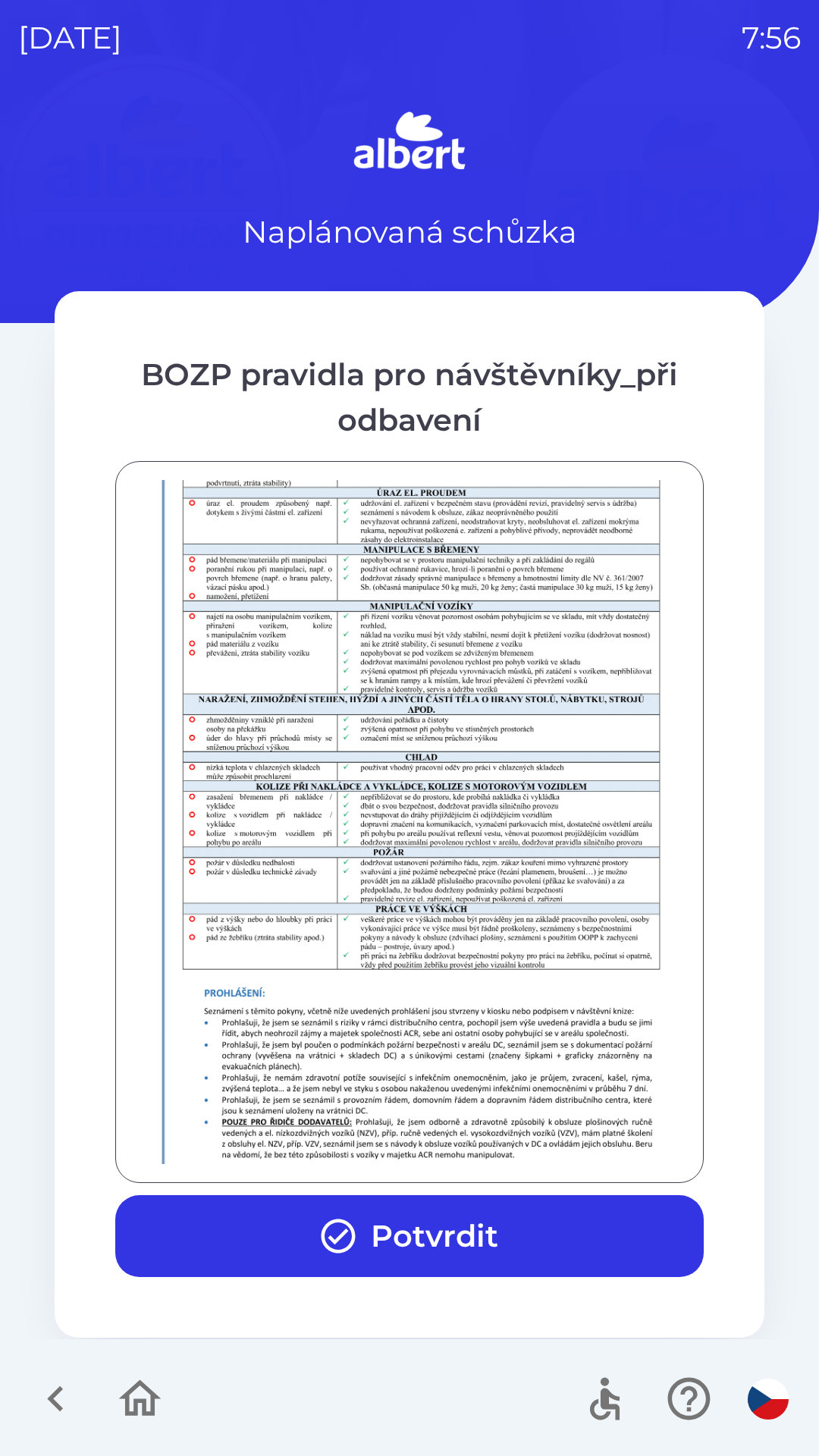
scroll to position [1065, 0]
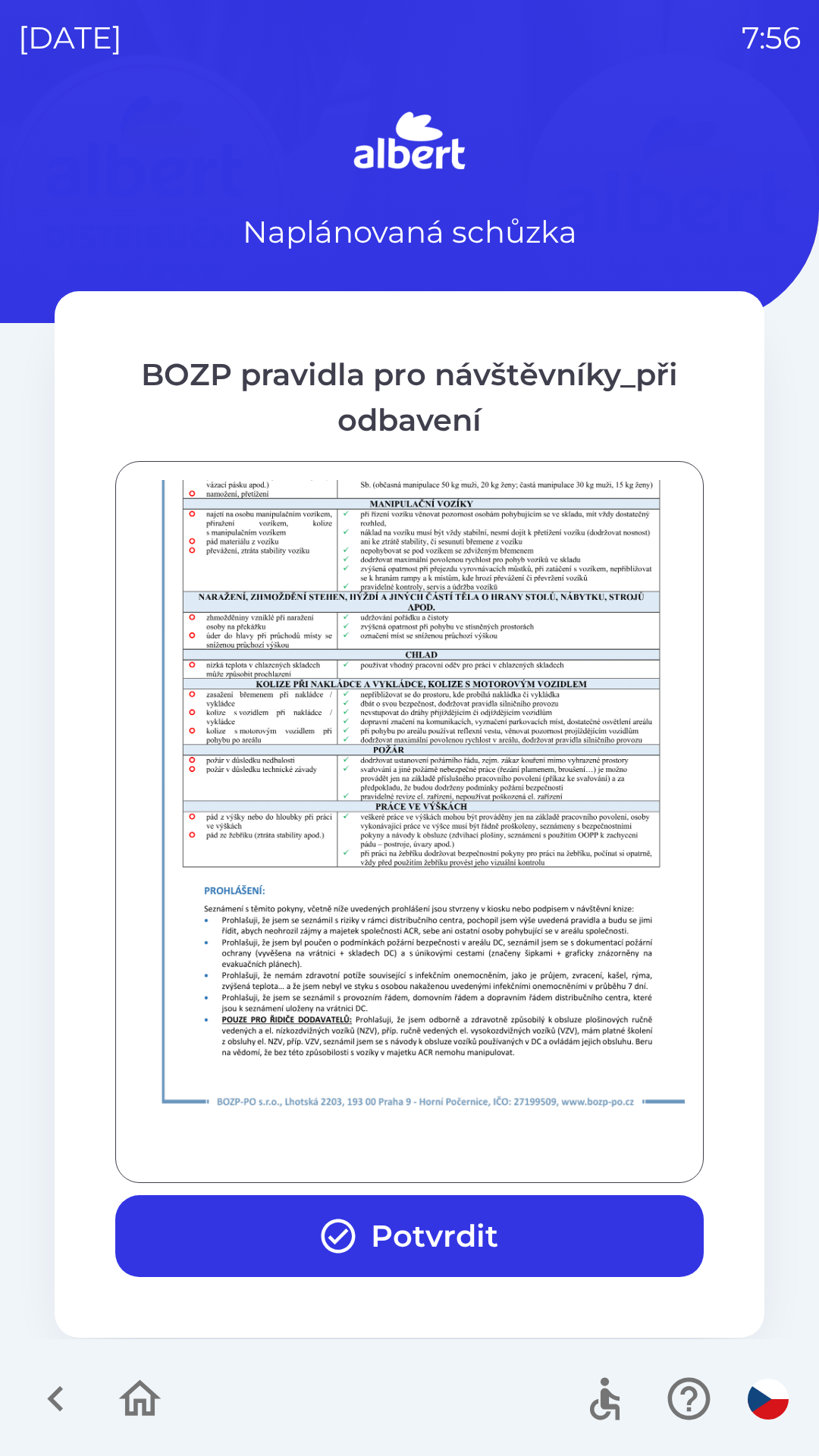
click at [416, 1235] on button "Potvrdit" at bounding box center [410, 1236] width 589 height 82
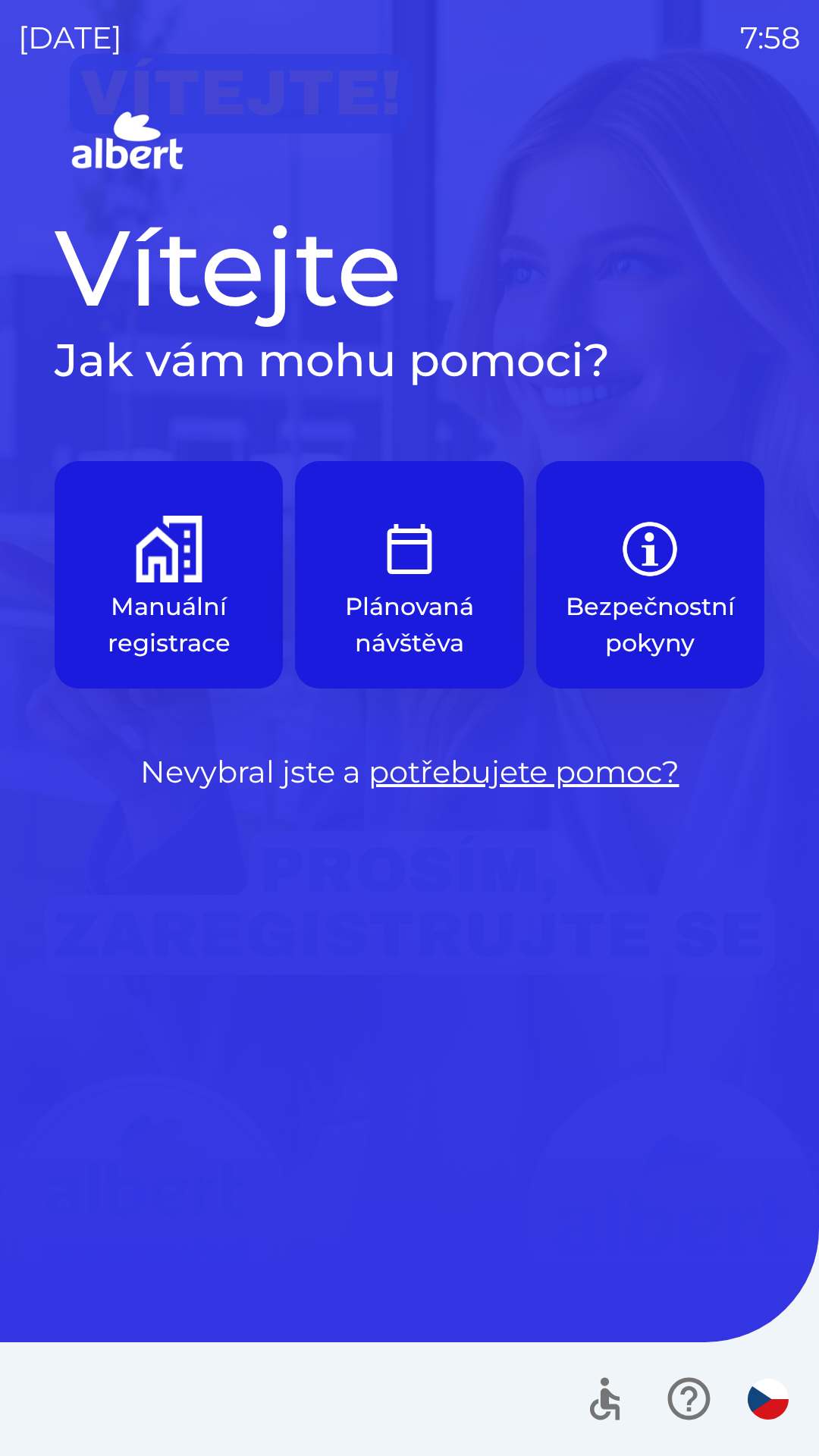
click at [195, 589] on p "Manuální registrace" at bounding box center [169, 625] width 156 height 72
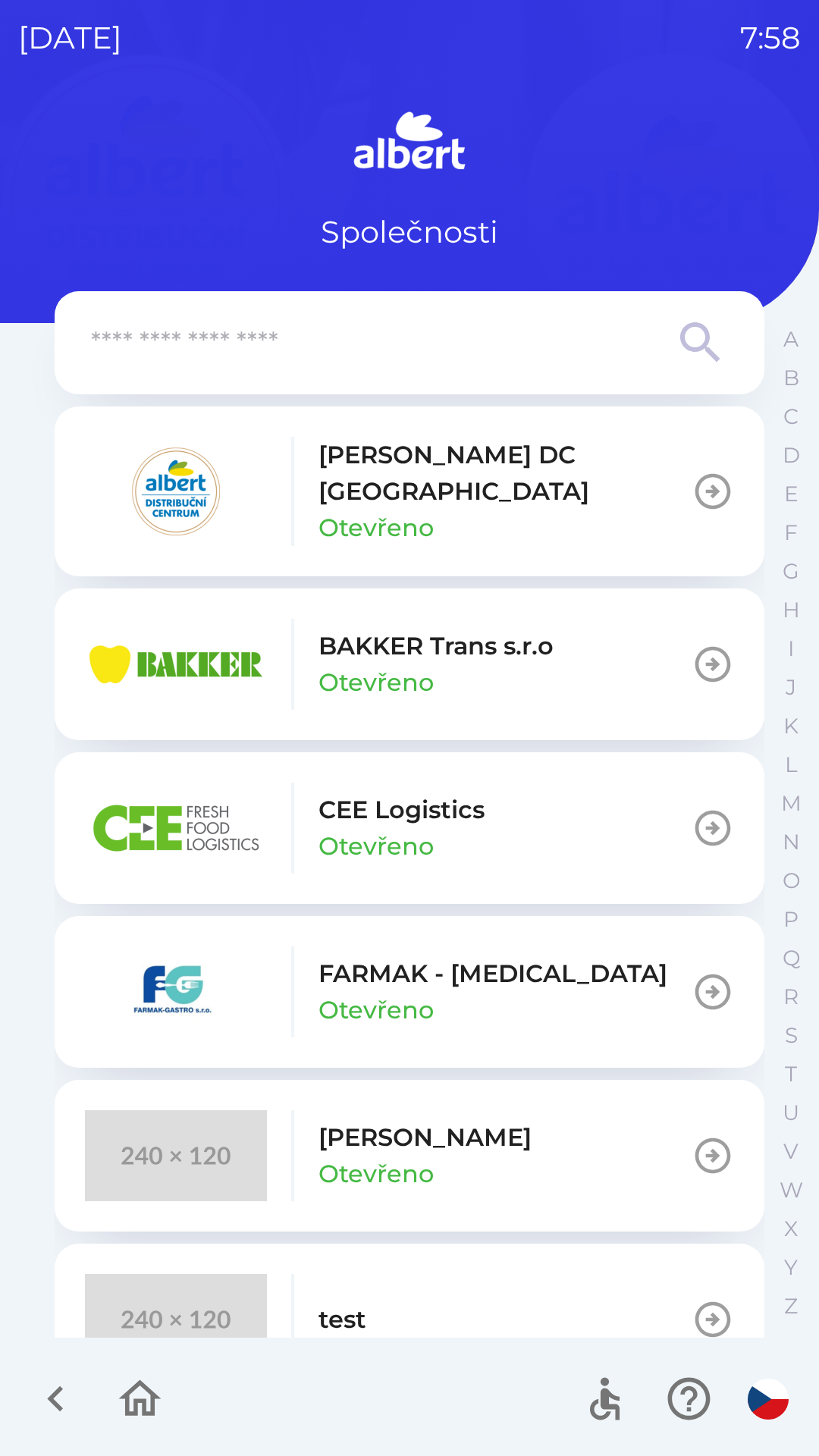
click at [619, 479] on button "[PERSON_NAME] DC [GEOGRAPHIC_DATA] Otevřeno" at bounding box center [410, 492] width 710 height 170
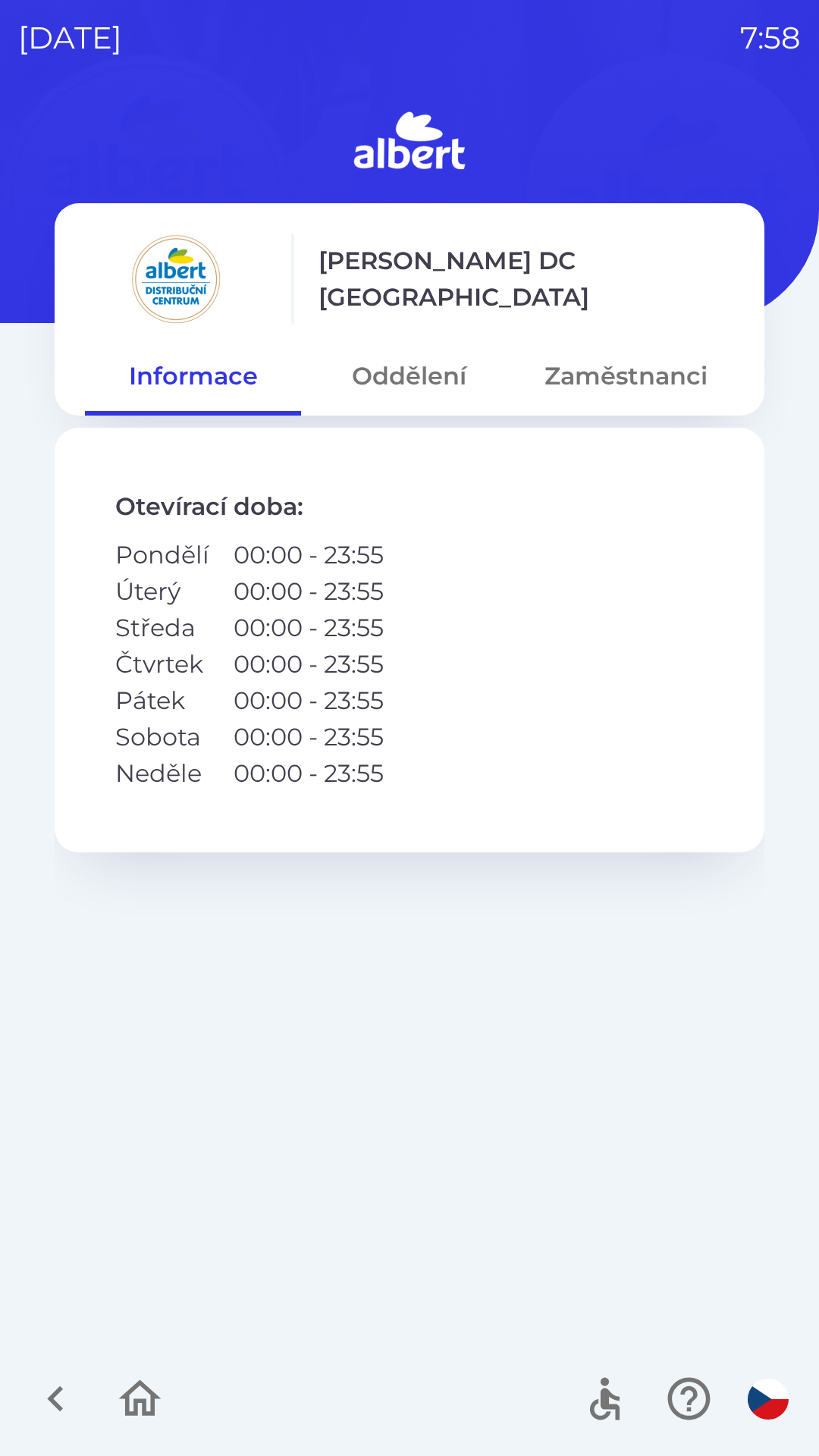
click at [643, 373] on button "Zaměstnanci" at bounding box center [626, 376] width 217 height 55
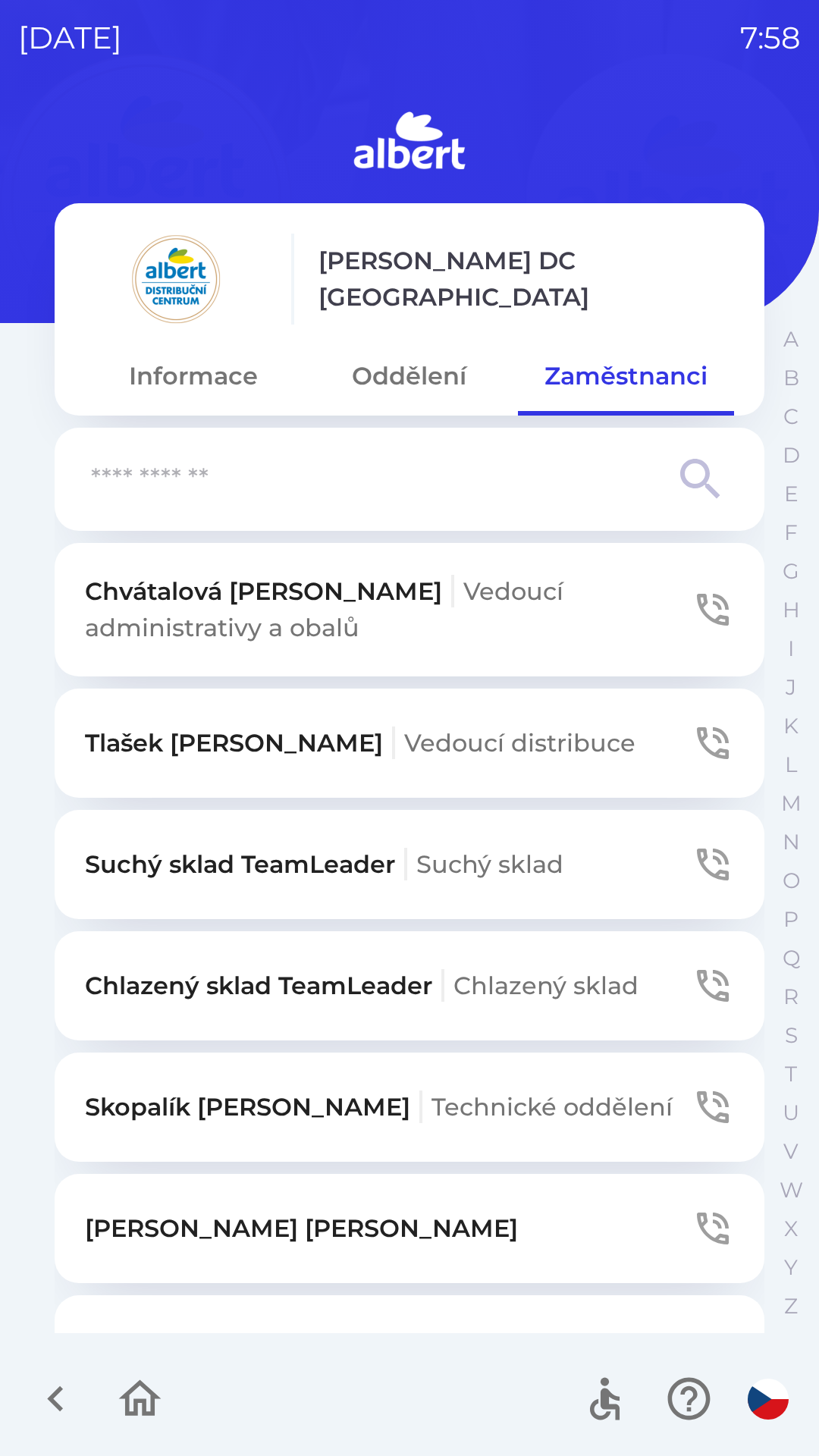
click at [411, 402] on button "Oddělení" at bounding box center [409, 376] width 217 height 55
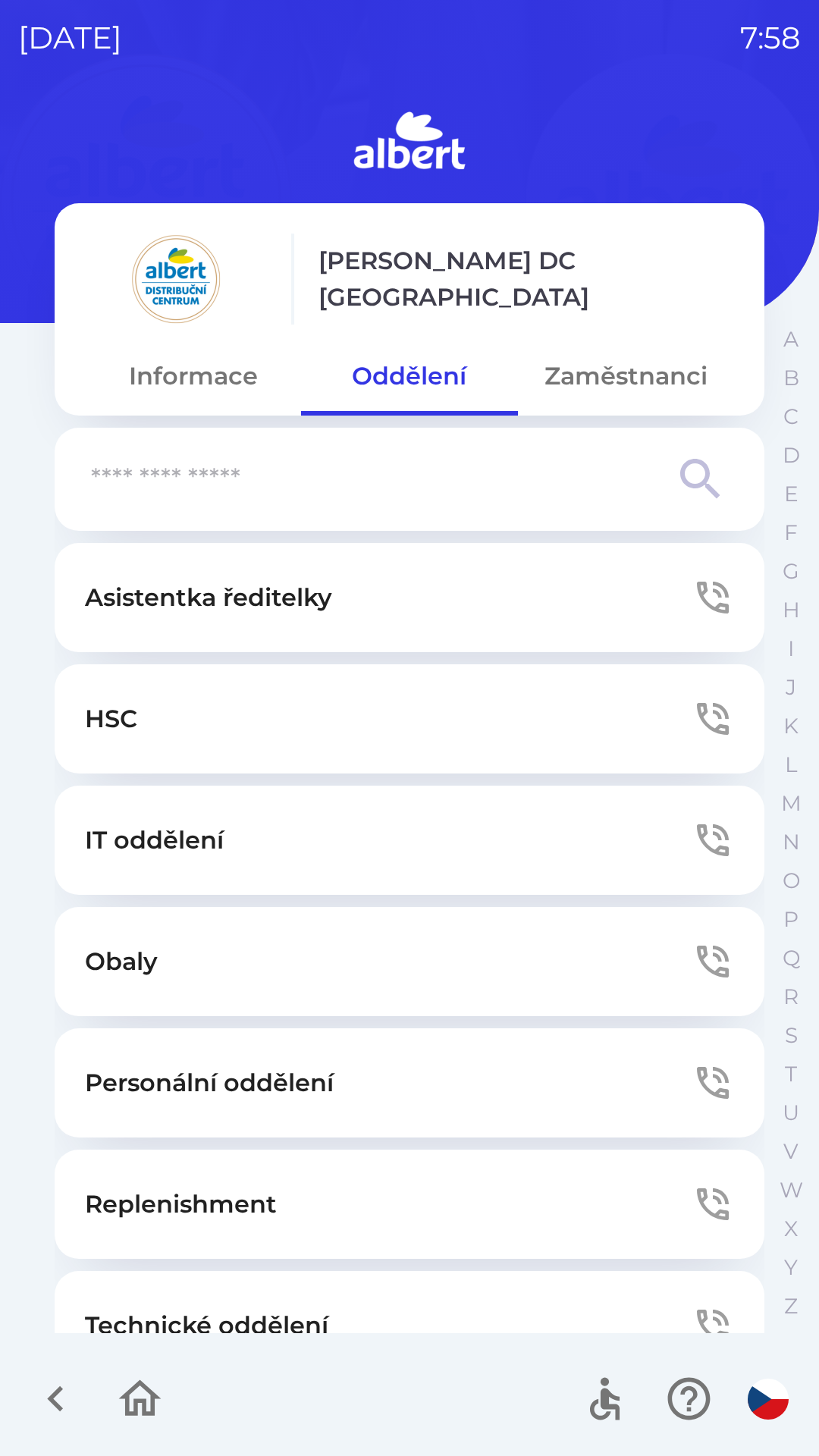
click at [502, 602] on button "Asistentka ředitelky" at bounding box center [410, 598] width 710 height 110
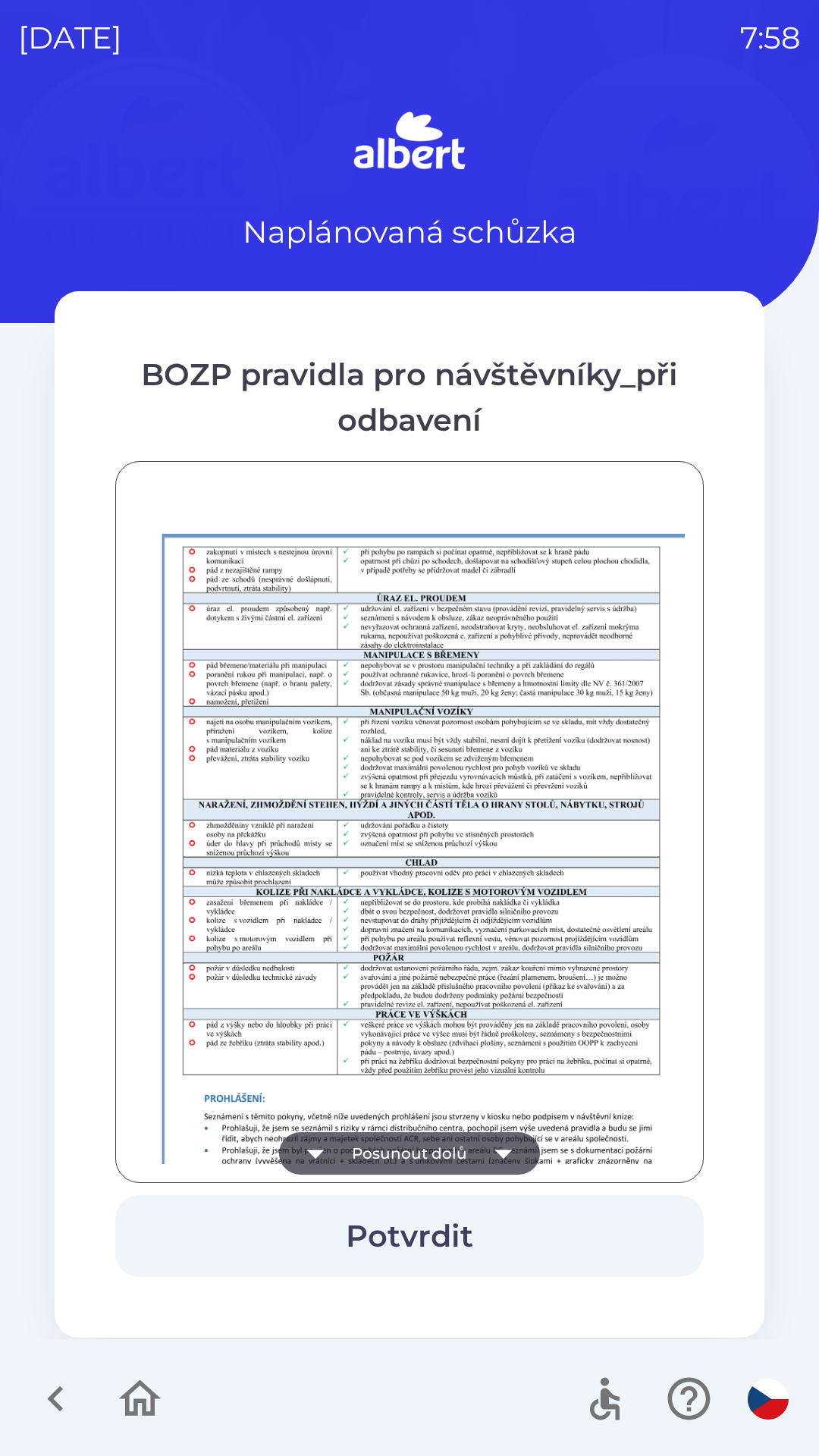
scroll to position [1065, 0]
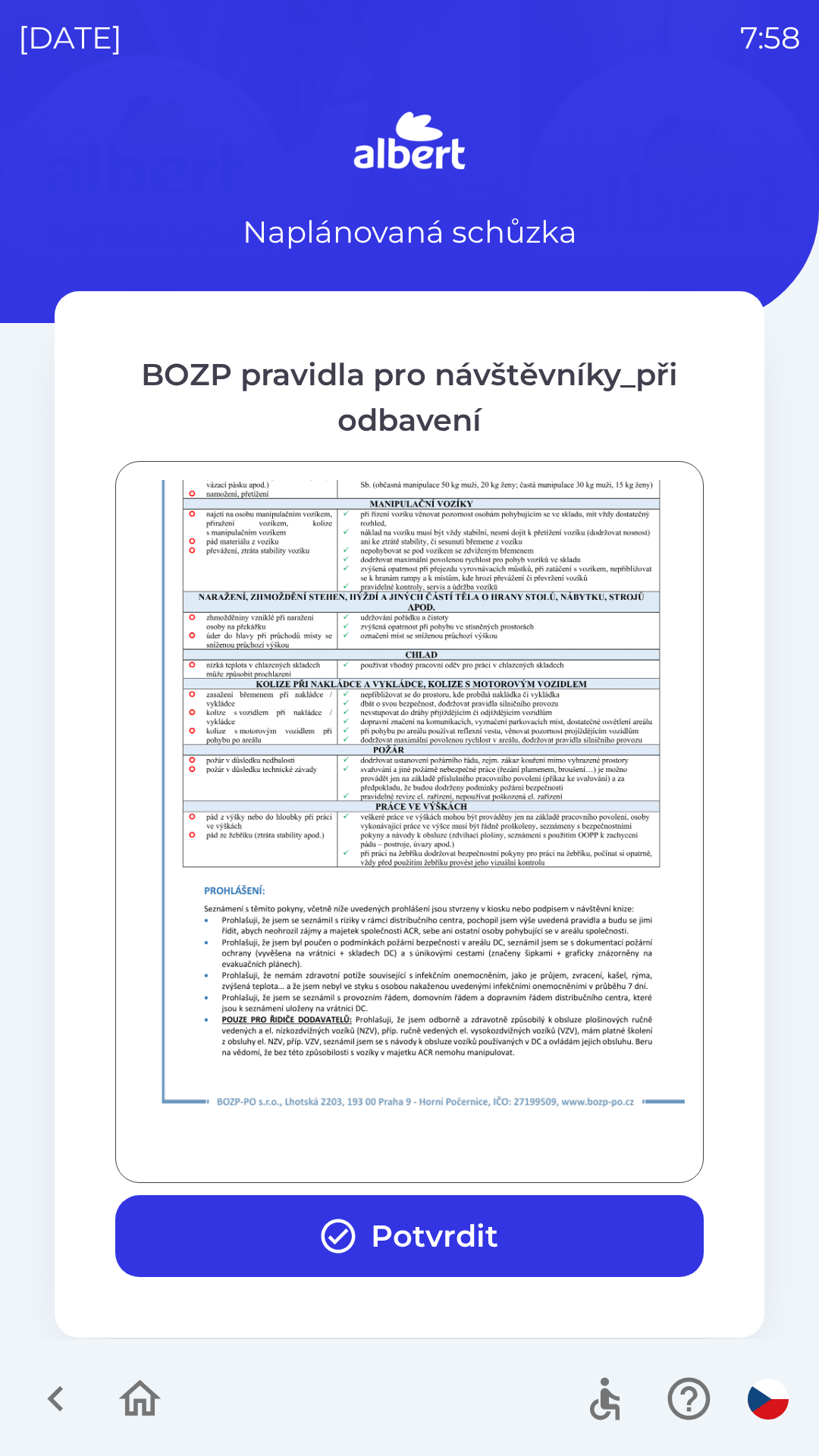
click at [410, 1239] on button "Potvrdit" at bounding box center [410, 1236] width 589 height 82
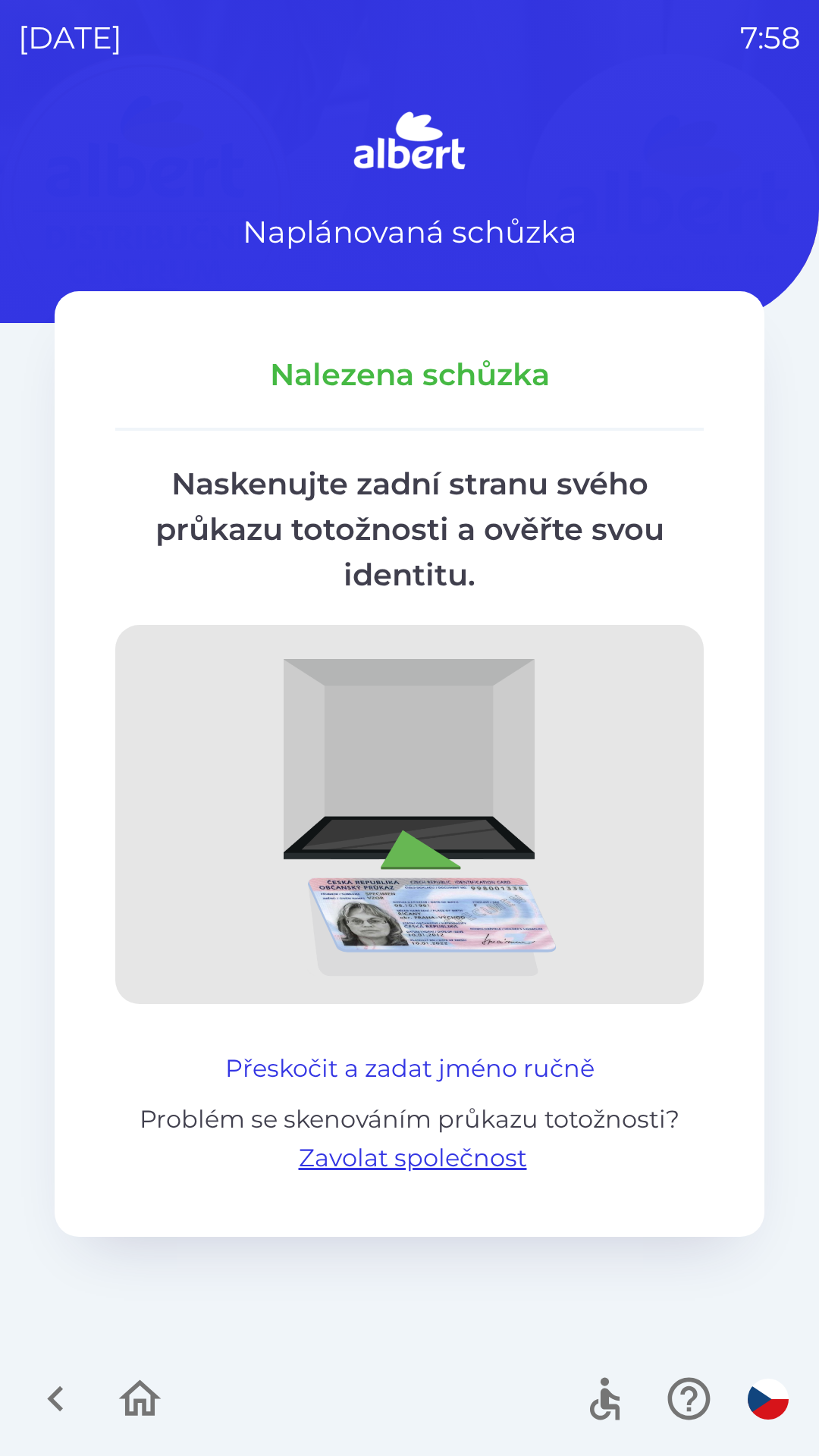
click at [500, 1074] on button "Přeskočit a zadat jméno ručně" at bounding box center [410, 1068] width 382 height 36
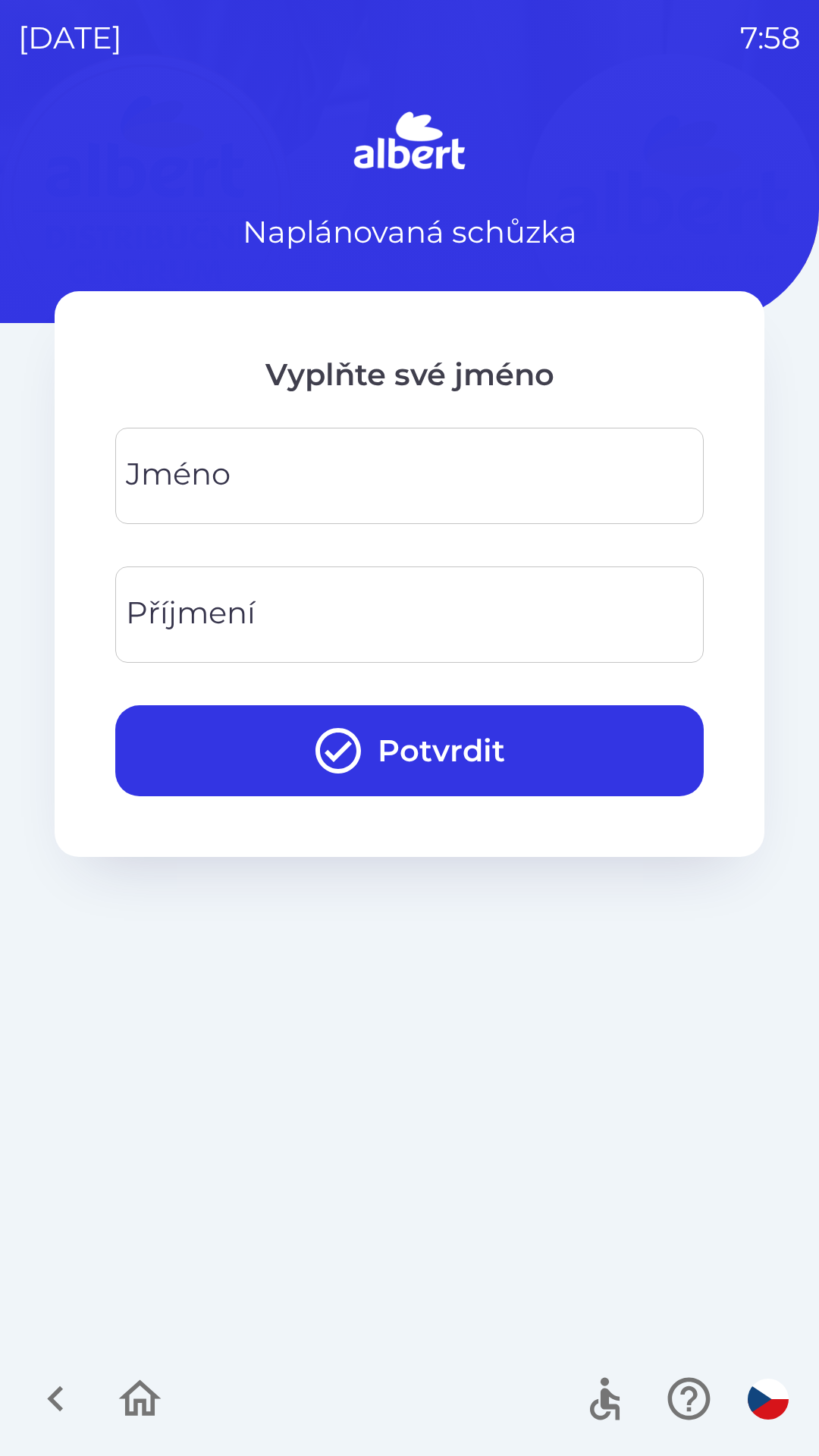
click at [430, 474] on input "Jméno" at bounding box center [409, 475] width 552 height 60
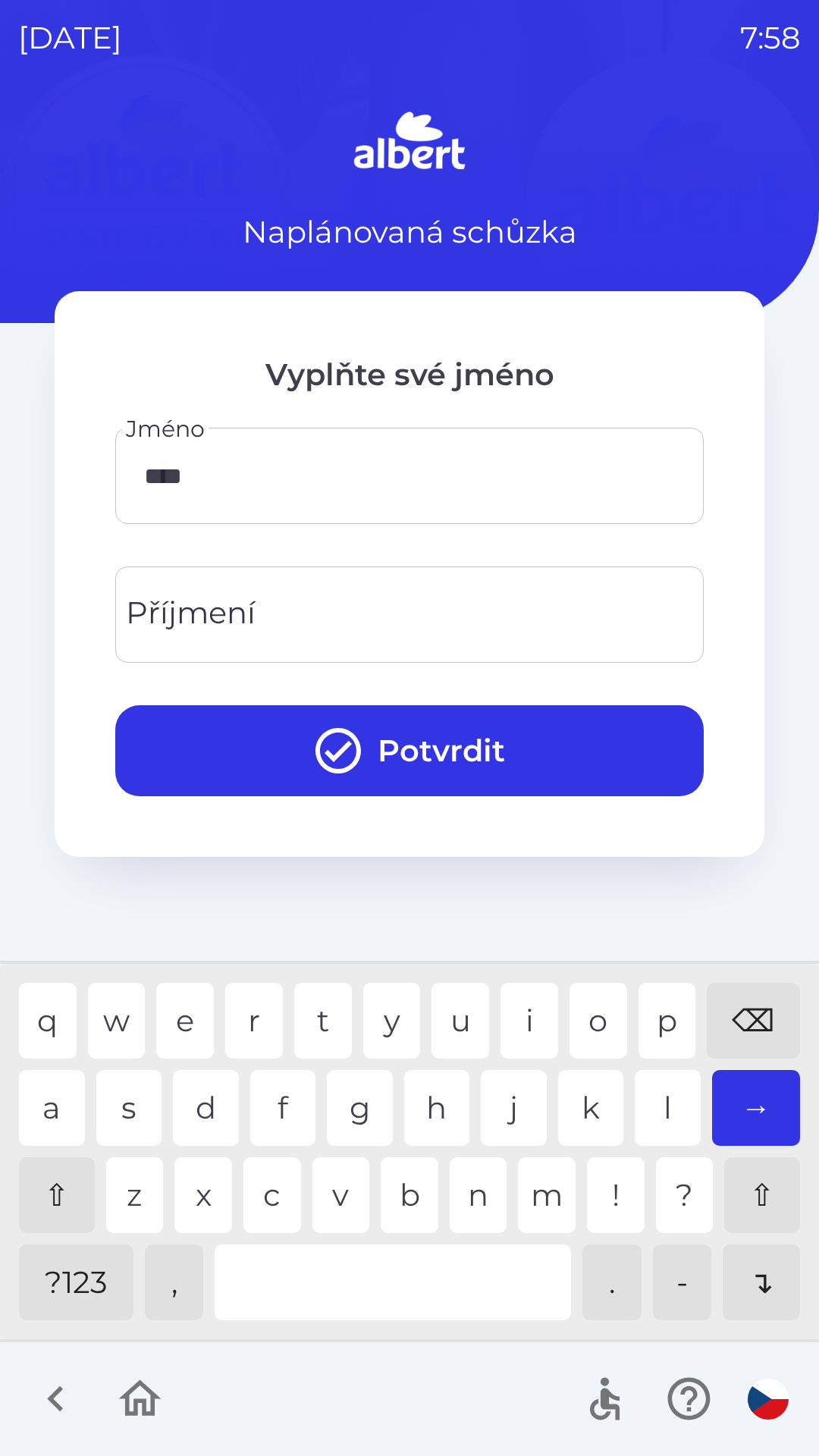
type input "*****"
click at [169, 1022] on div "e" at bounding box center [185, 1021] width 57 height 76
click at [382, 619] on input "Příjmení" at bounding box center [409, 614] width 552 height 60
click at [318, 1180] on div "v" at bounding box center [341, 1196] width 57 height 76
type input "*******"
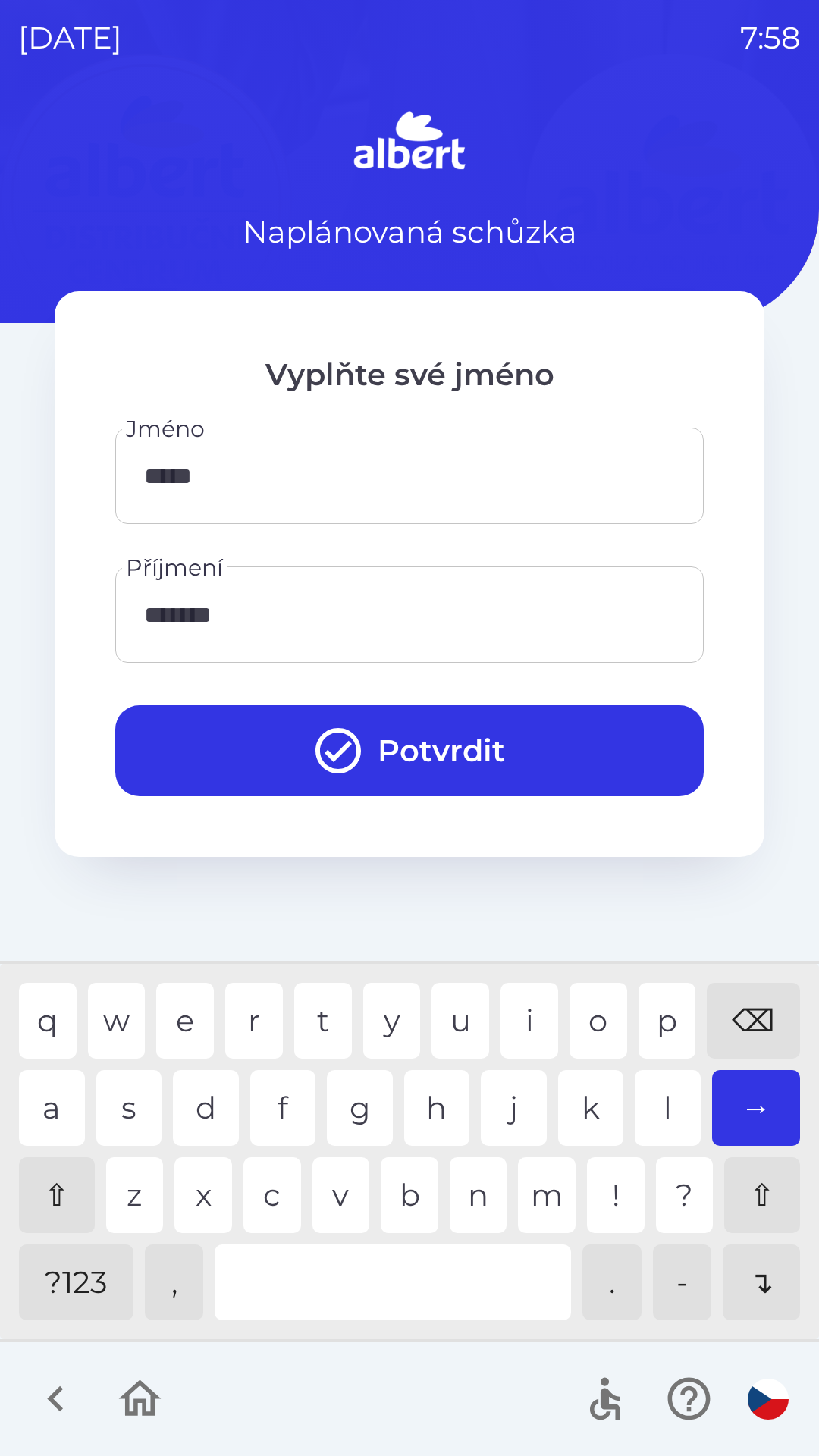
click at [435, 771] on button "Potvrdit" at bounding box center [410, 751] width 589 height 91
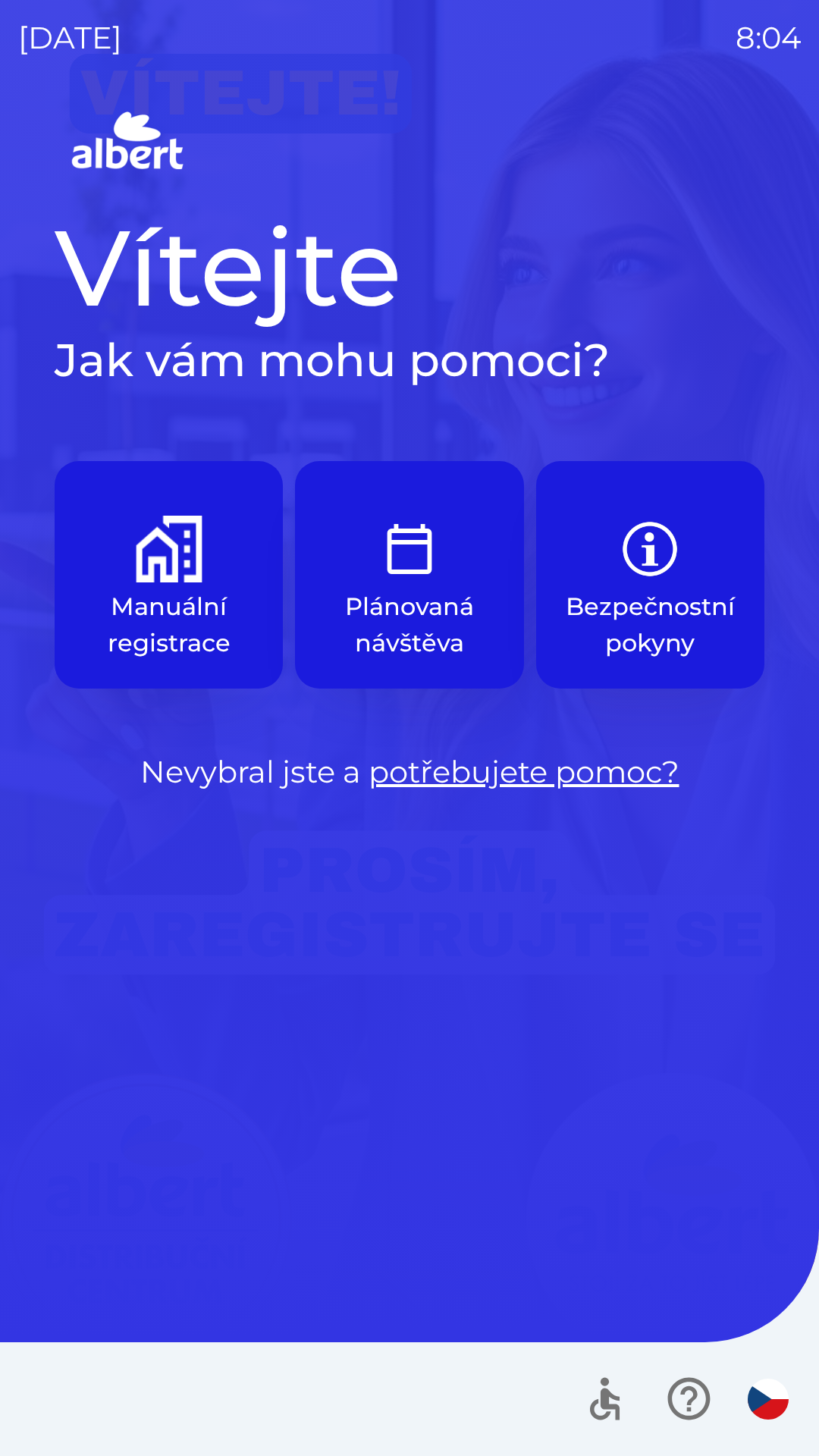
click at [141, 597] on p "Manuální registrace" at bounding box center [169, 625] width 156 height 72
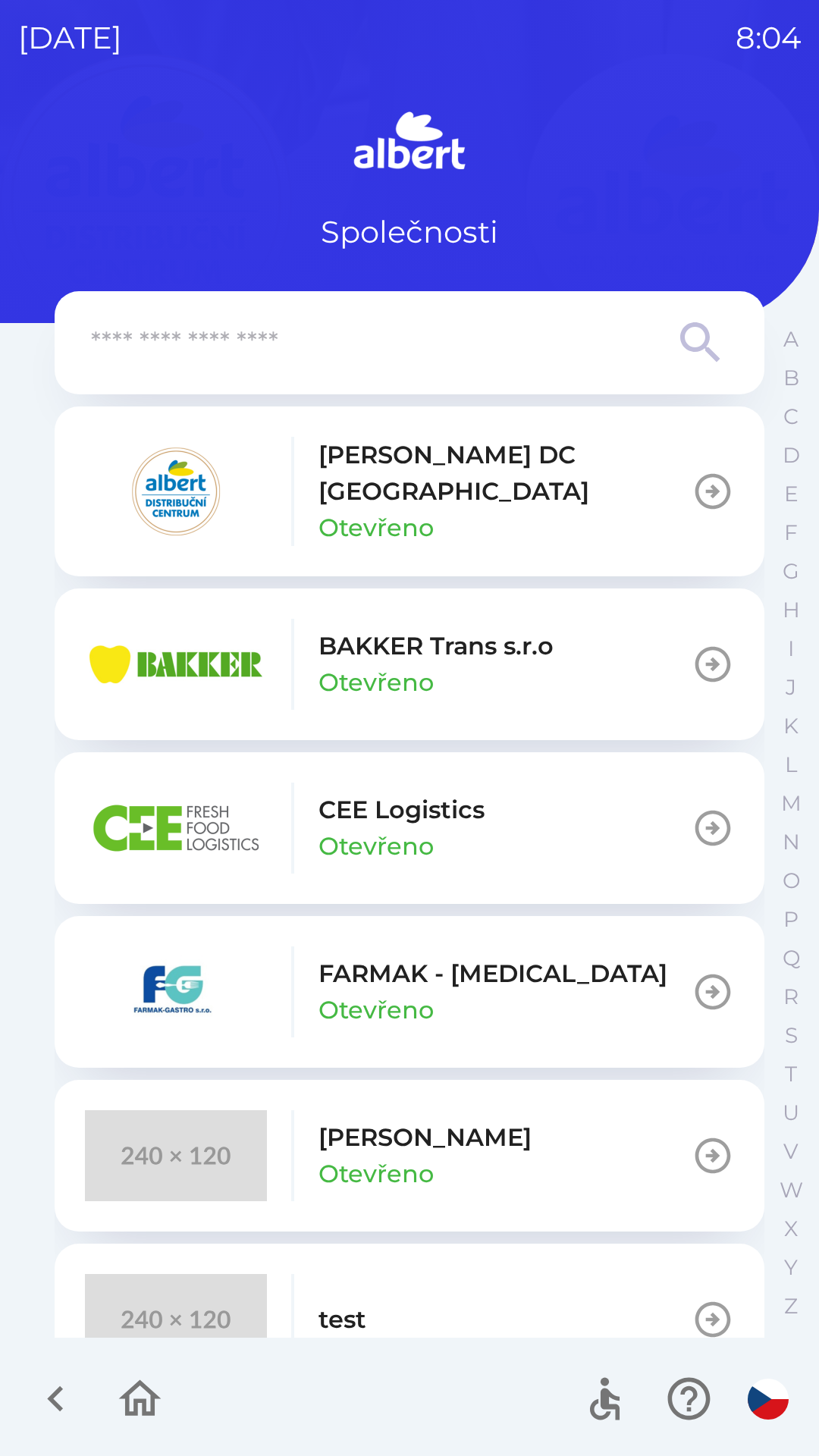
click at [402, 468] on p "[PERSON_NAME] DC [GEOGRAPHIC_DATA]" at bounding box center [505, 474] width 373 height 72
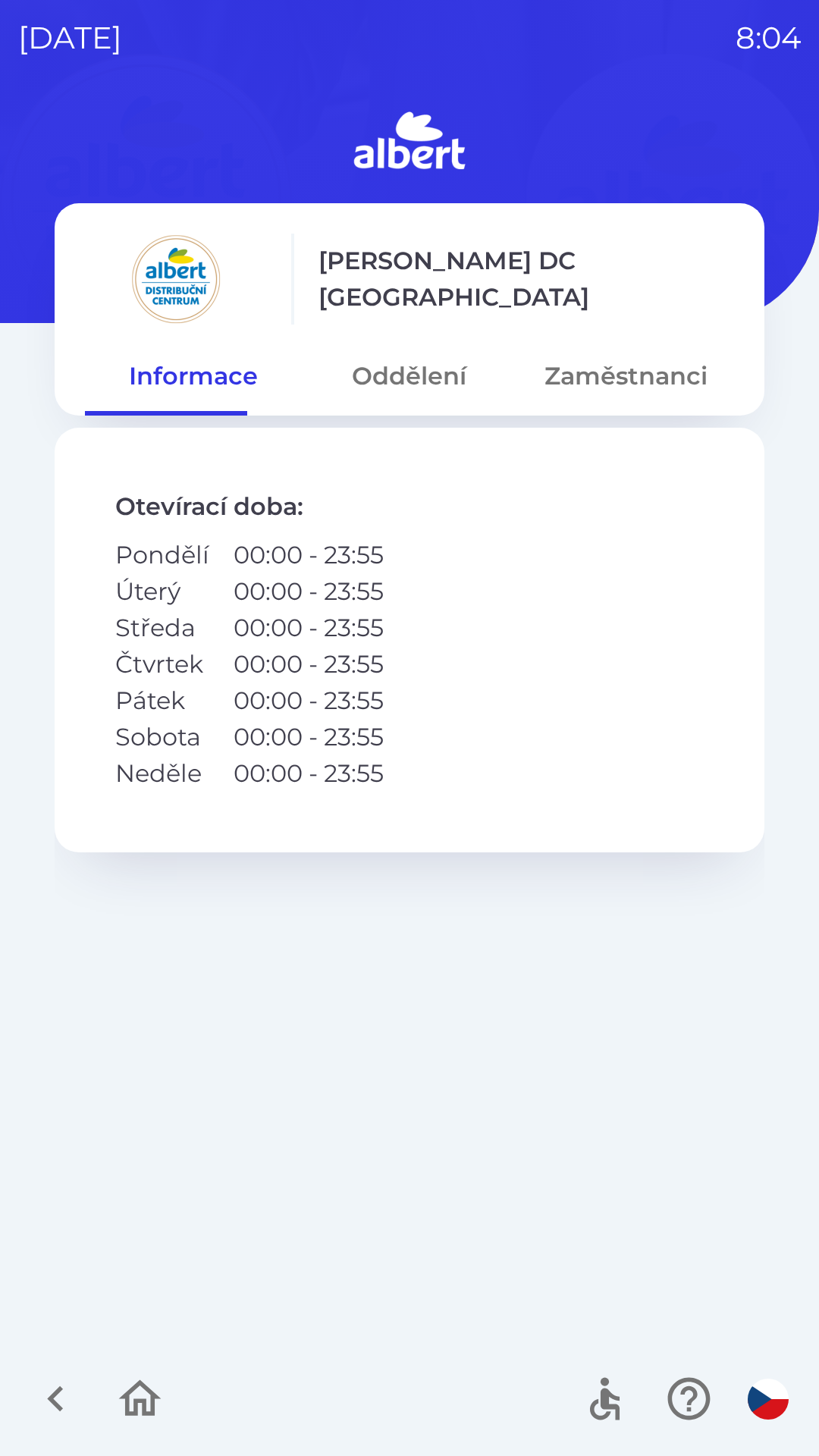
click at [555, 356] on button "Zaměstnanci" at bounding box center [626, 376] width 217 height 55
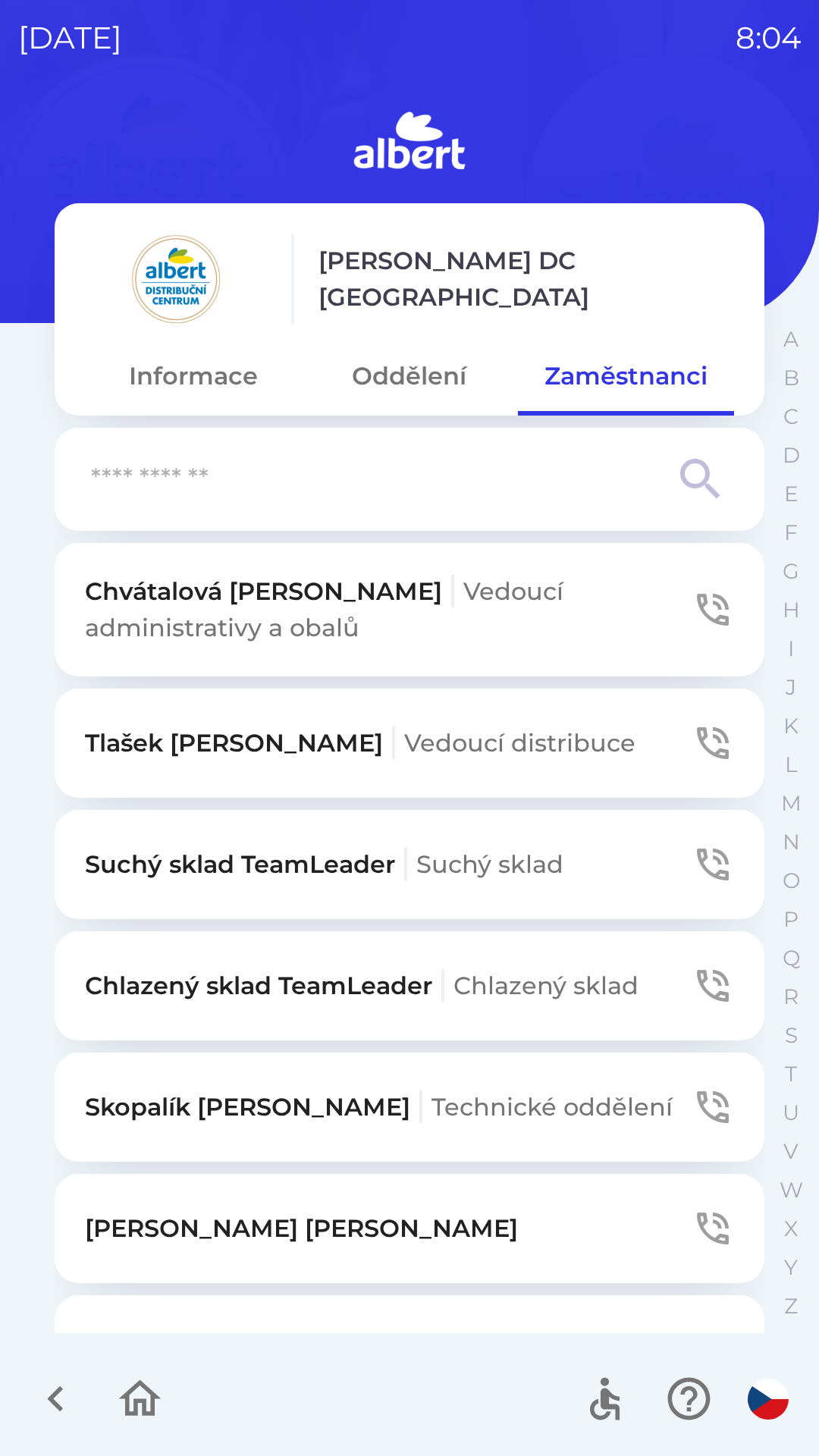
scroll to position [88, 0]
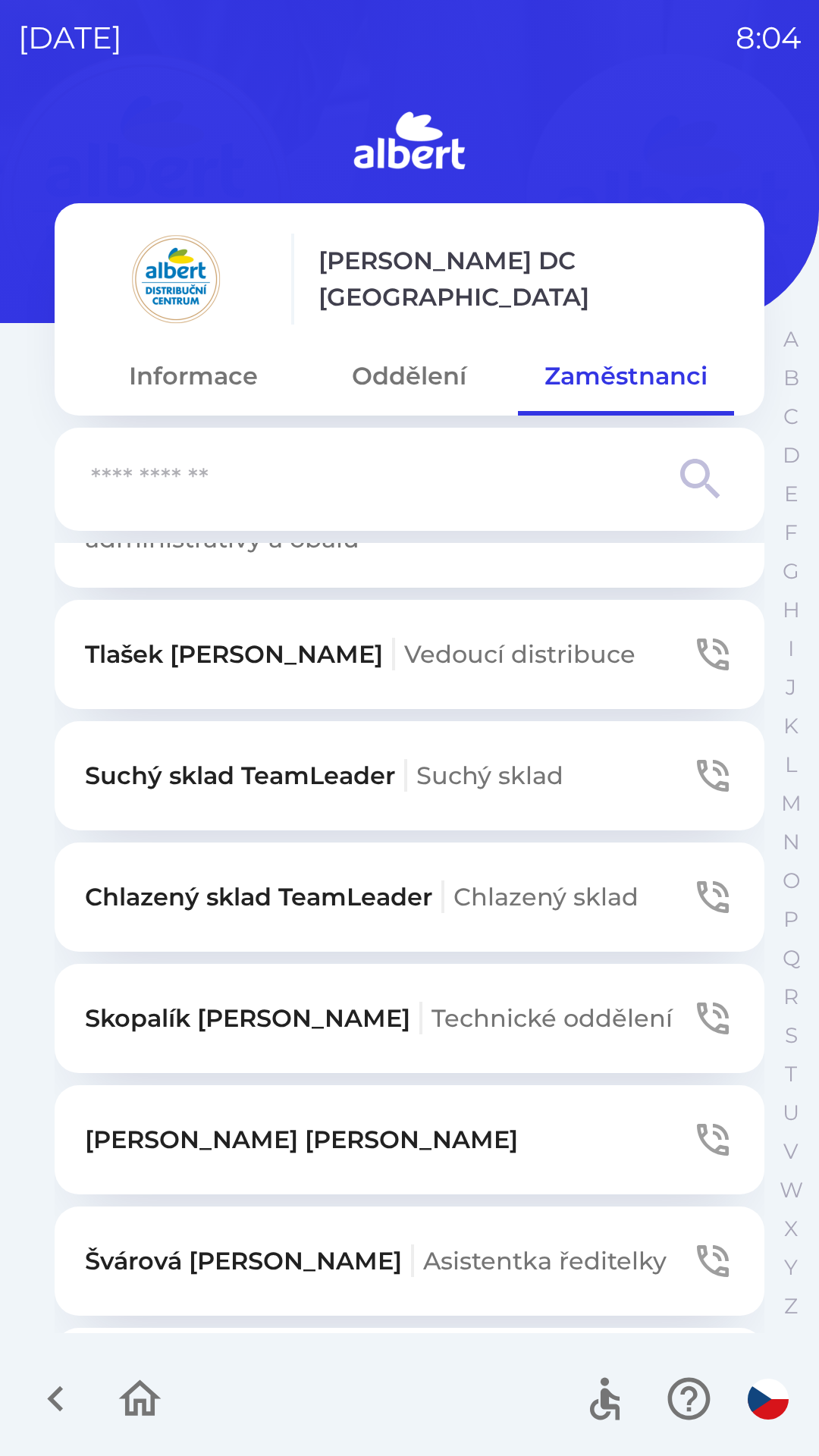
click at [384, 1298] on button "[PERSON_NAME] ředitelky" at bounding box center [410, 1261] width 710 height 110
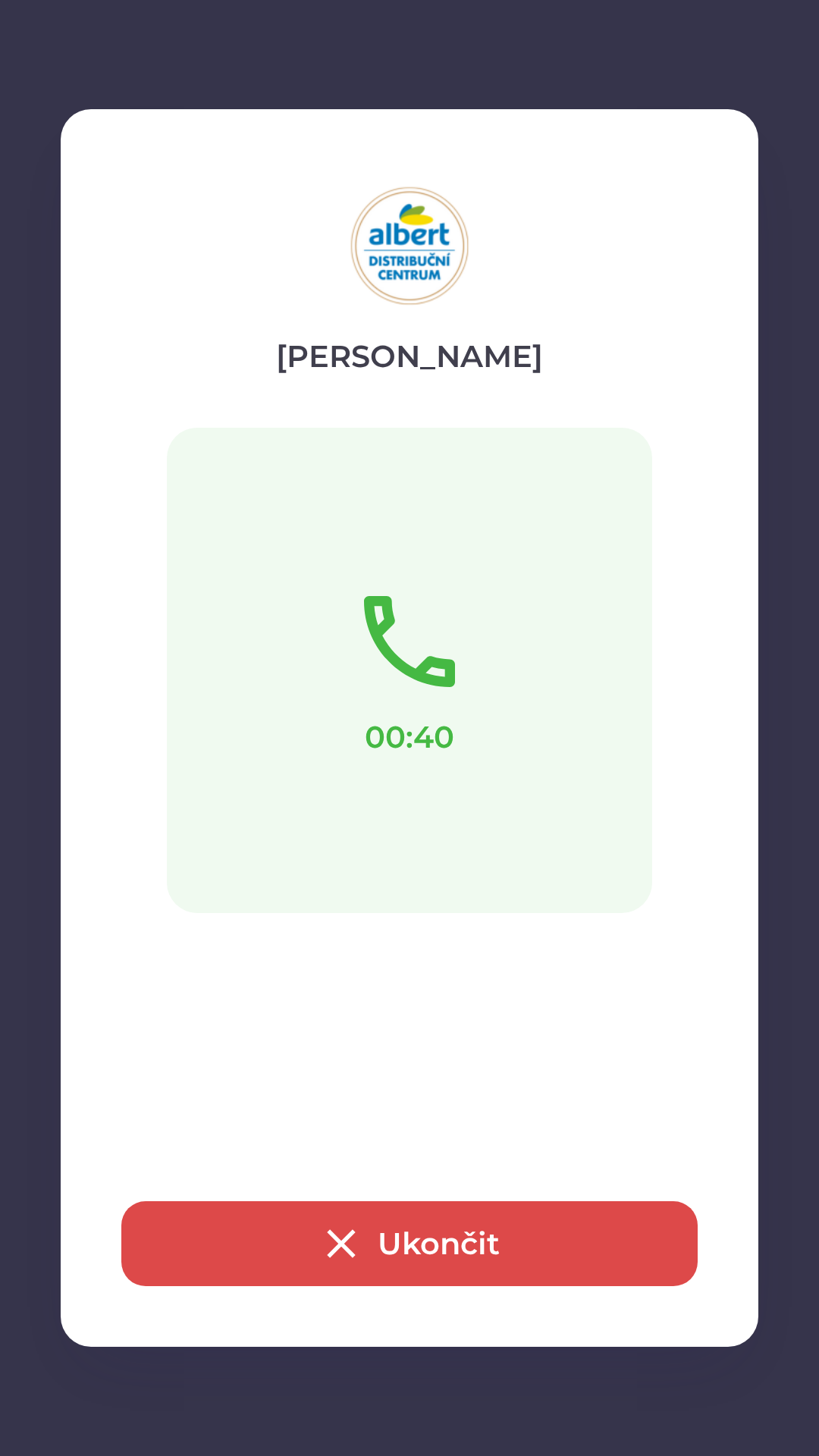
click at [395, 1237] on button "Ukončit" at bounding box center [410, 1244] width 576 height 85
